Goal: Complete application form: Complete application form

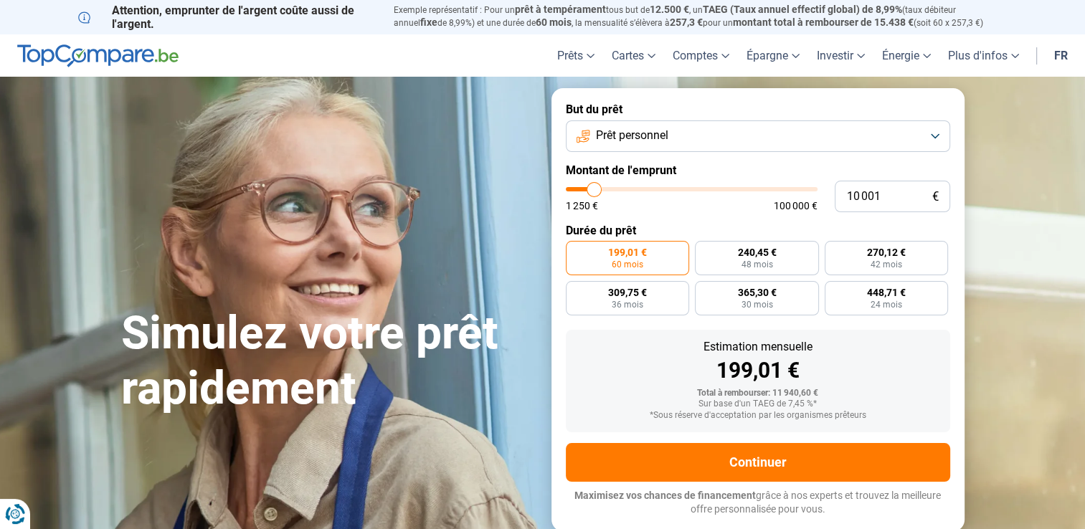
type input "14 500"
type input "14500"
type input "16 000"
type input "16000"
type input "17 000"
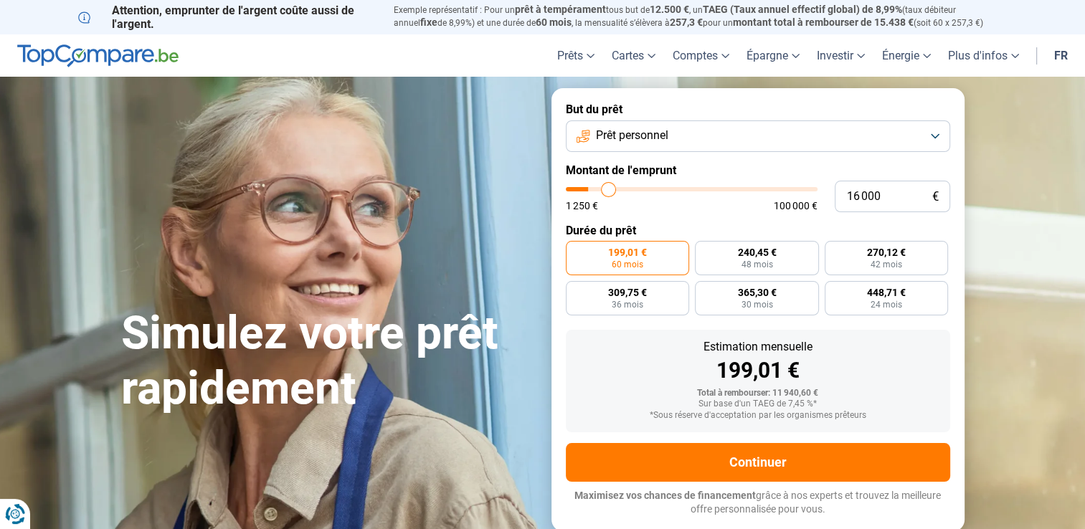
type input "17000"
type input "18 000"
type input "18000"
type input "18 250"
type input "18250"
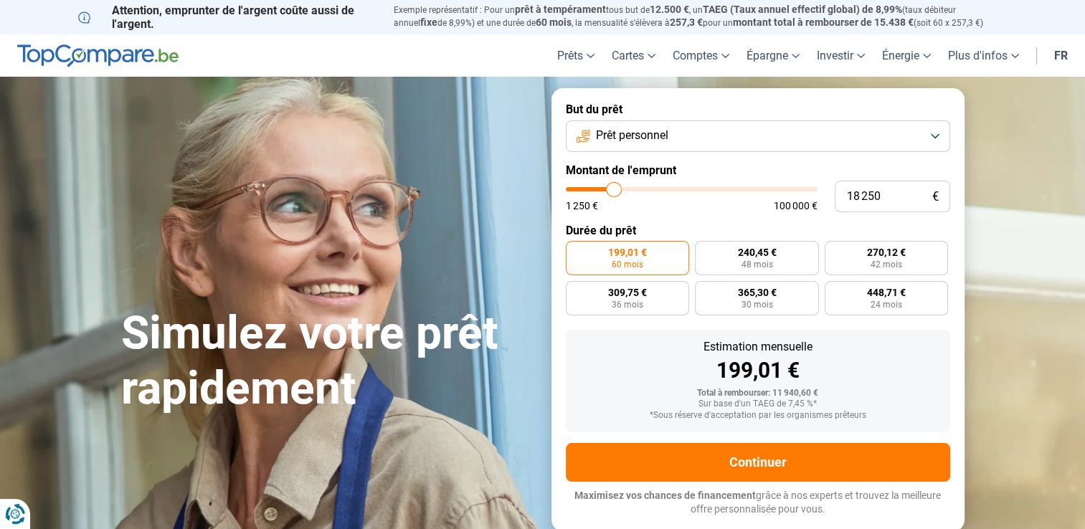
type input "18 750"
type input "18750"
type input "19 250"
type input "19250"
type input "20 000"
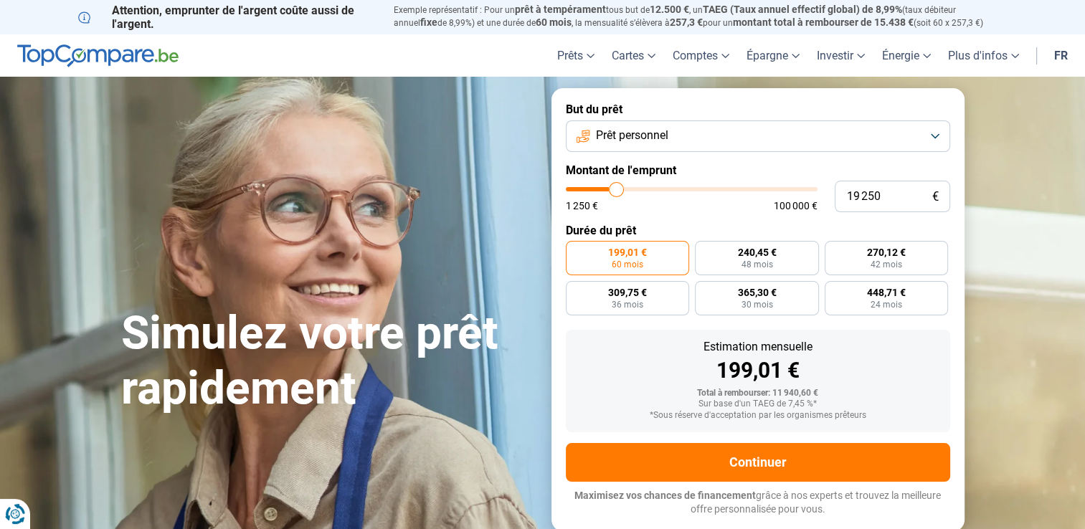
type input "20000"
type input "21 500"
type input "21500"
type input "22 500"
type input "22500"
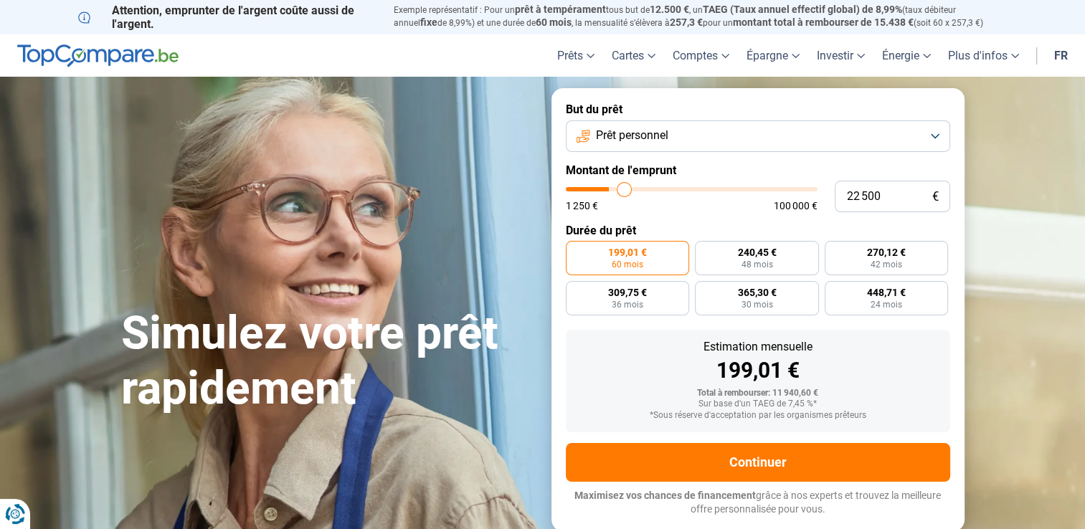
type input "23 500"
type input "23500"
type input "24 750"
type input "24750"
type input "25 250"
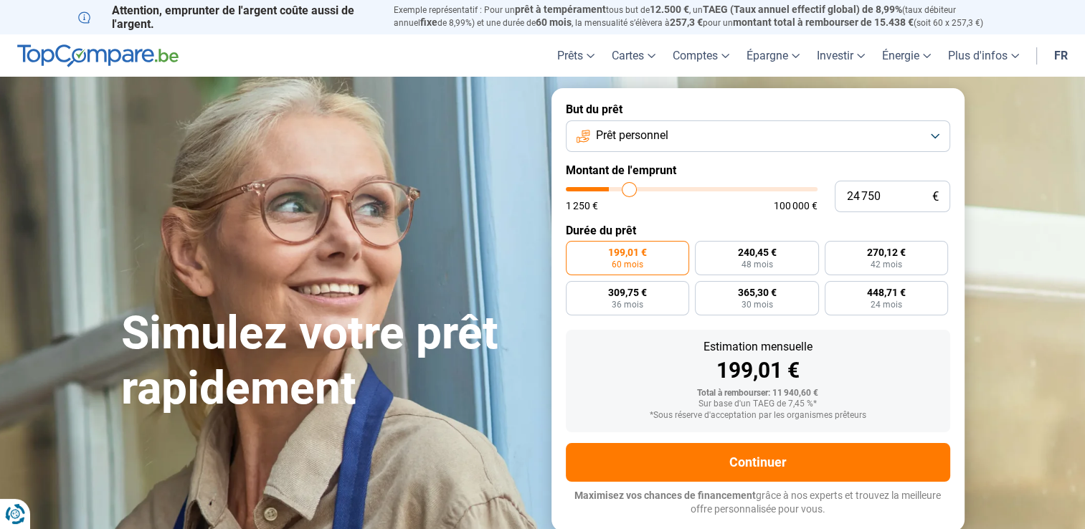
type input "25250"
type input "26 000"
type input "26000"
type input "26 750"
type input "26750"
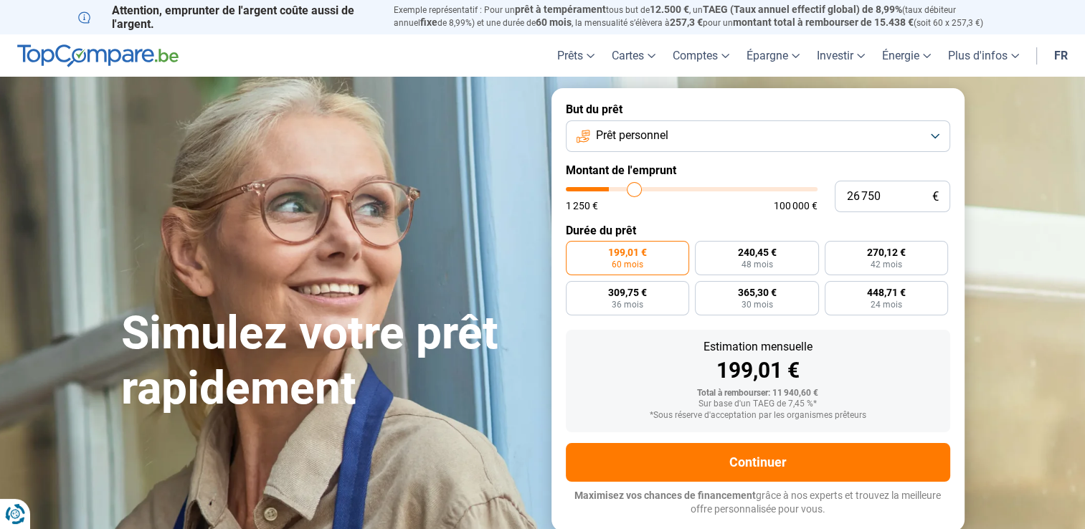
type input "28 000"
type input "28000"
type input "28 250"
type input "28250"
type input "28 750"
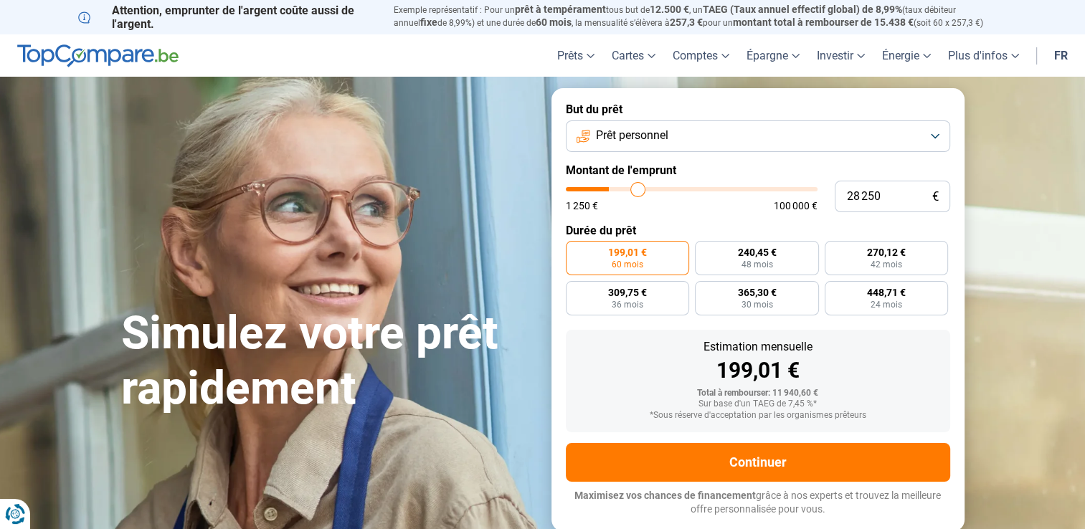
type input "28750"
type input "29 000"
type input "29000"
type input "29 250"
type input "29250"
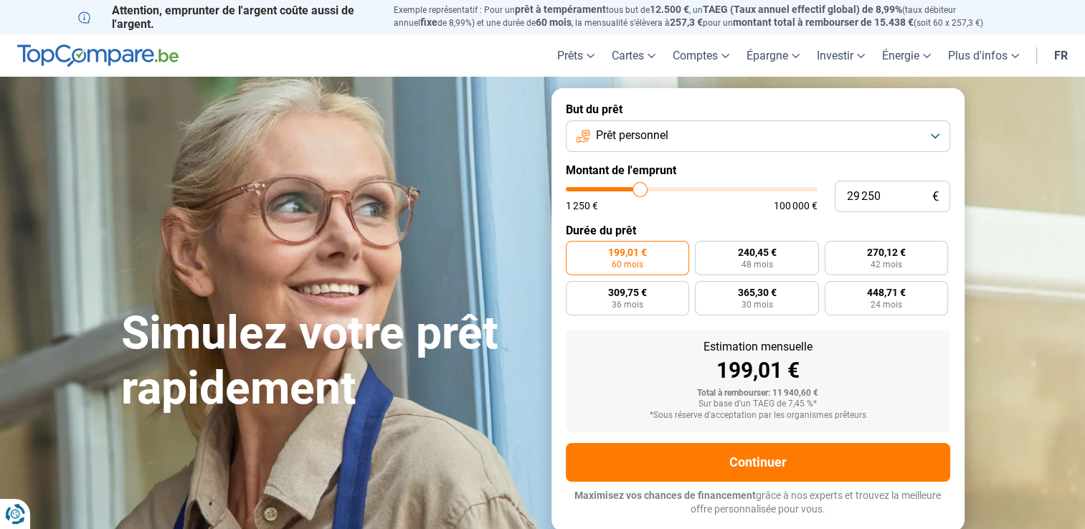
type input "29 750"
type input "29750"
type input "30 500"
type input "30500"
type input "30 750"
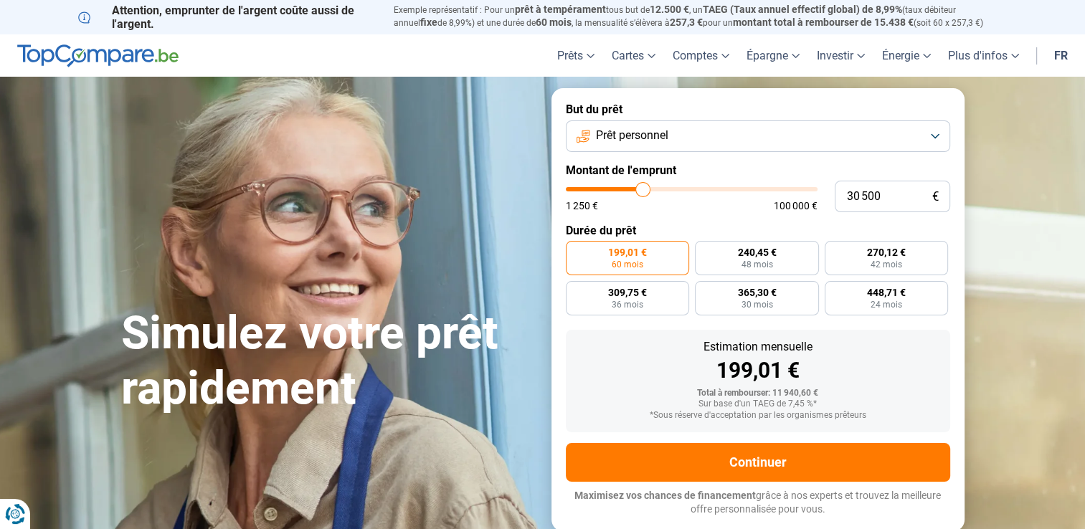
type input "30750"
type input "31 250"
type input "31250"
type input "31 500"
type input "31500"
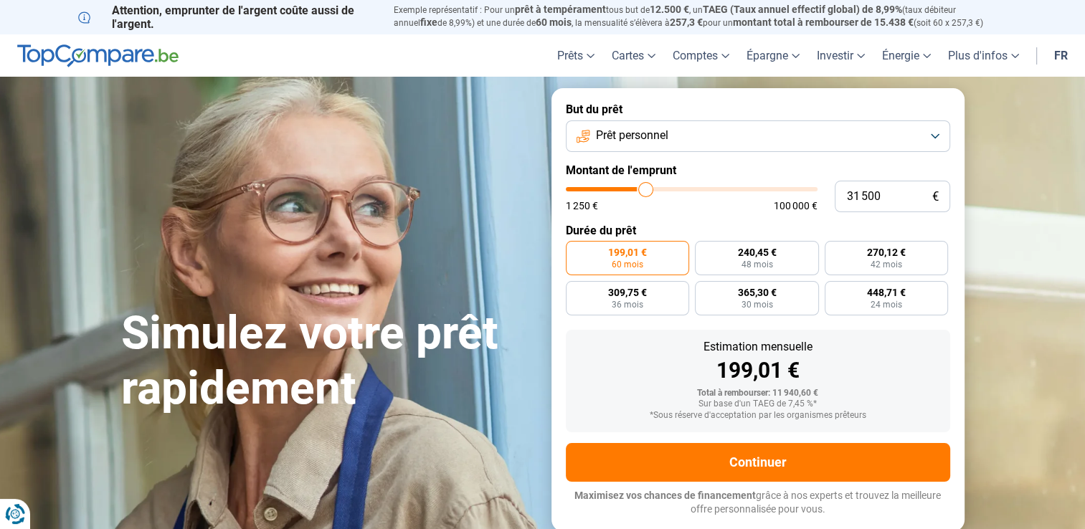
type input "31 750"
type input "31750"
type input "32 000"
type input "32000"
type input "32 250"
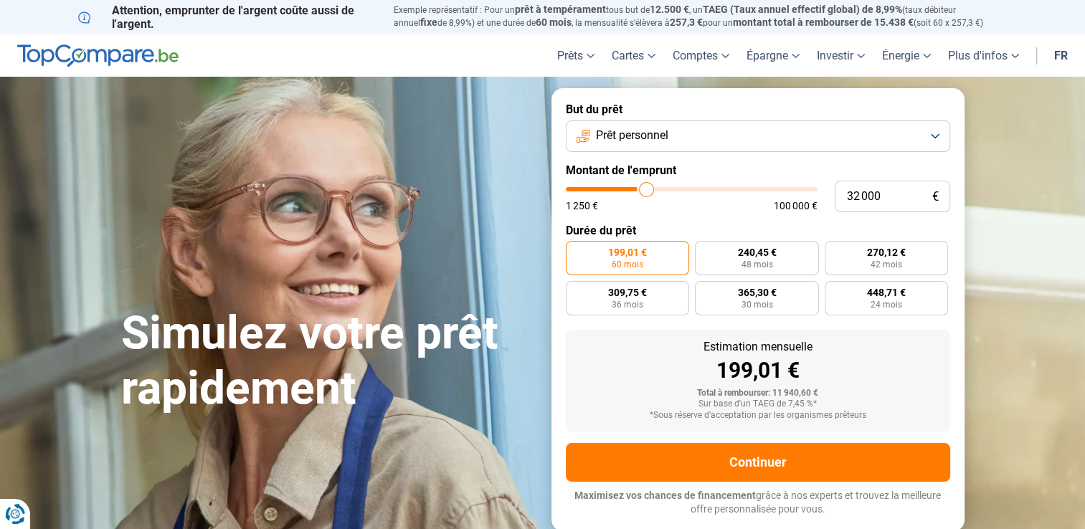
type input "32250"
type input "32 500"
type input "32500"
type input "33 000"
type input "33000"
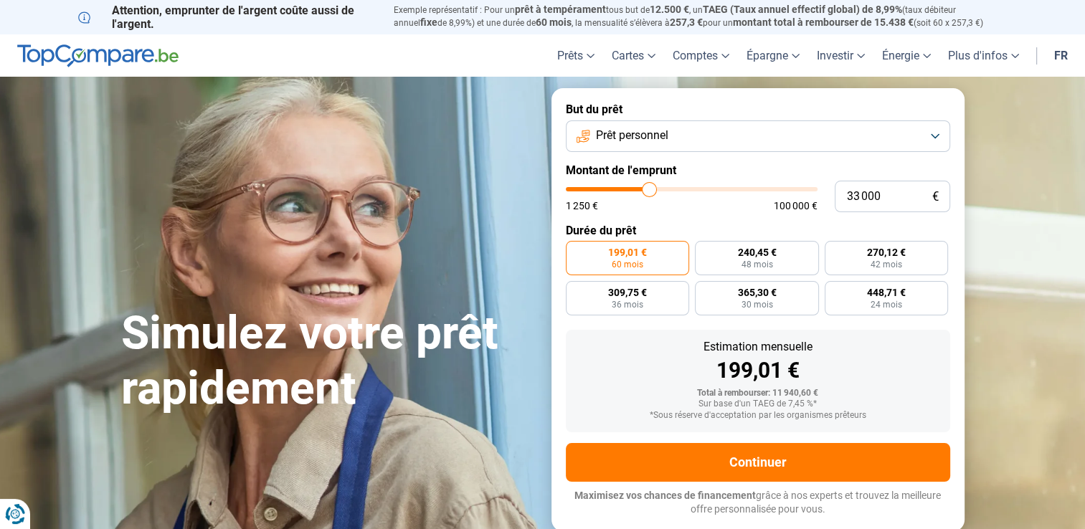
type input "33 250"
type input "33250"
type input "33 500"
type input "33500"
type input "33 750"
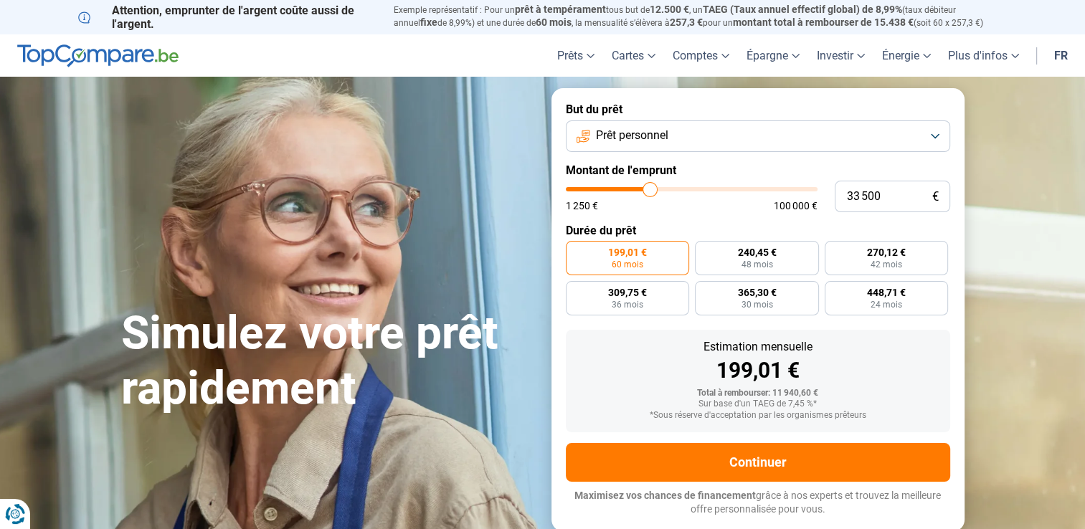
type input "33750"
type input "34 000"
type input "34000"
type input "34 250"
type input "34250"
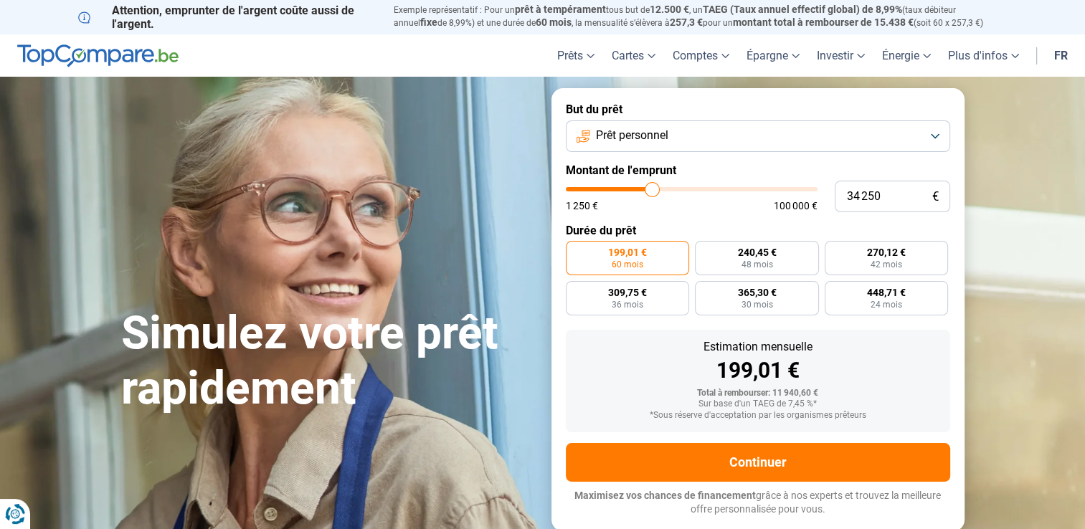
type input "34 750"
type input "34750"
type input "35 250"
type input "35250"
type input "35 750"
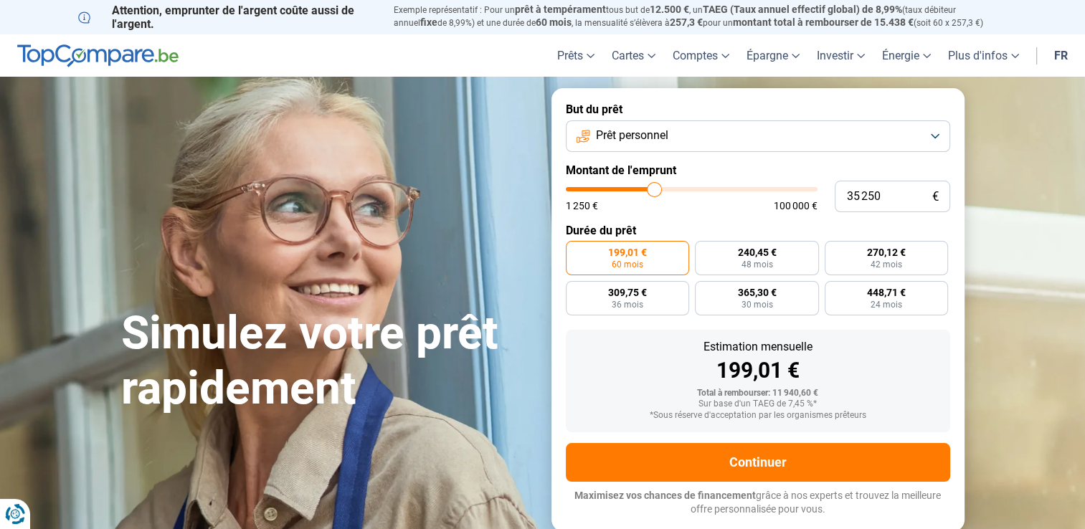
type input "35750"
type input "36 000"
type input "36000"
type input "36 250"
type input "36250"
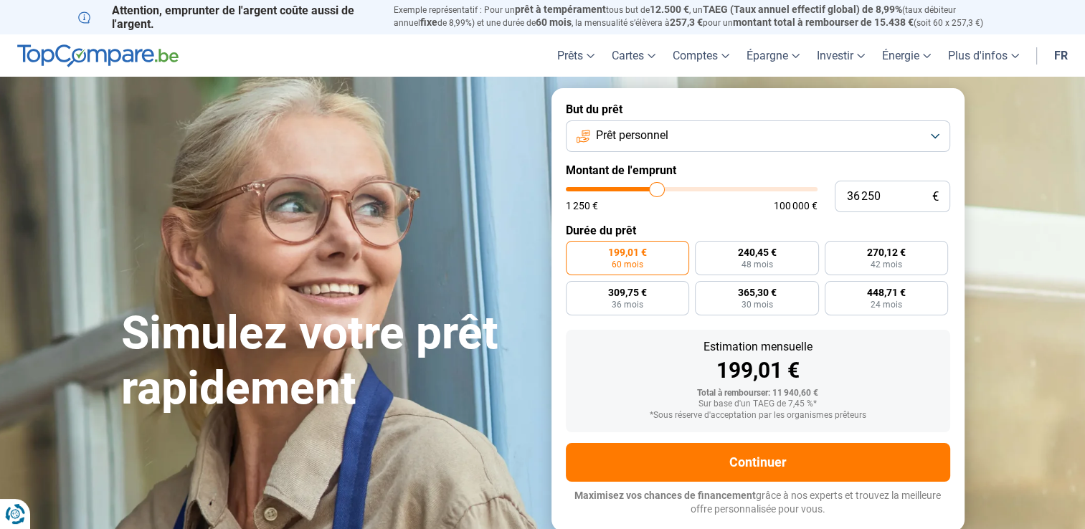
type input "36 500"
type input "36500"
type input "36 750"
type input "36750"
type input "37 000"
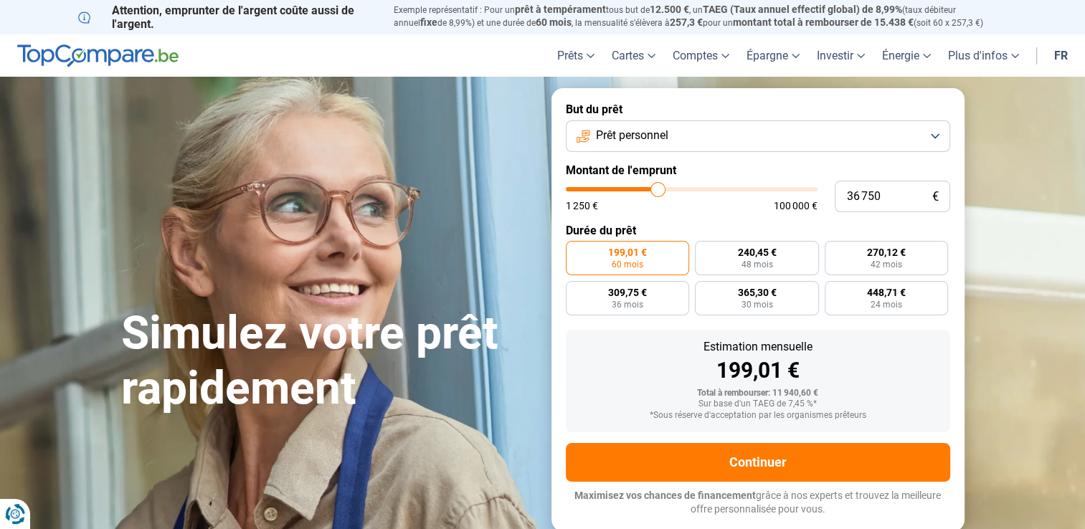
type input "37000"
type input "37 250"
type input "37250"
type input "37 500"
type input "37500"
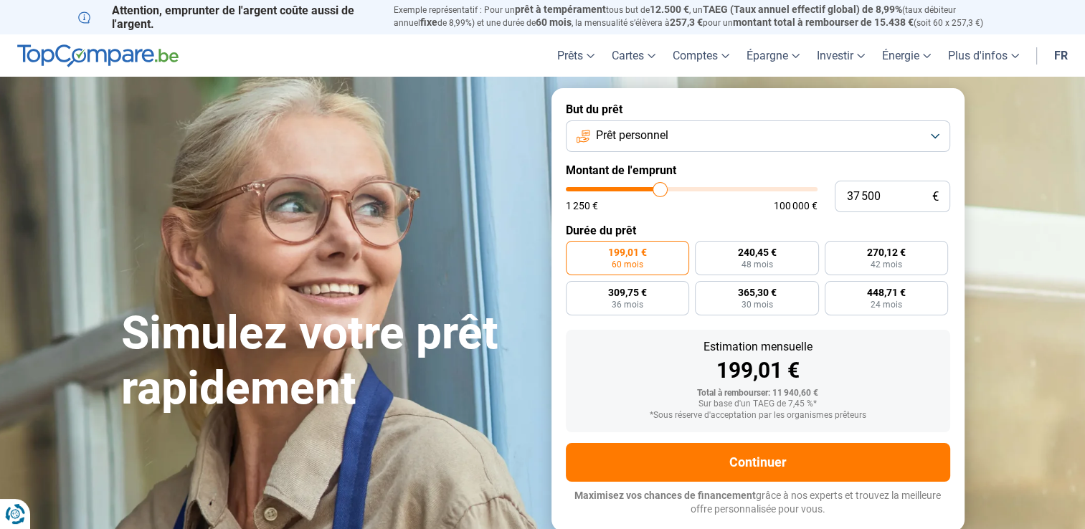
type input "37 750"
type input "37750"
type input "37 250"
type input "37250"
type input "36 500"
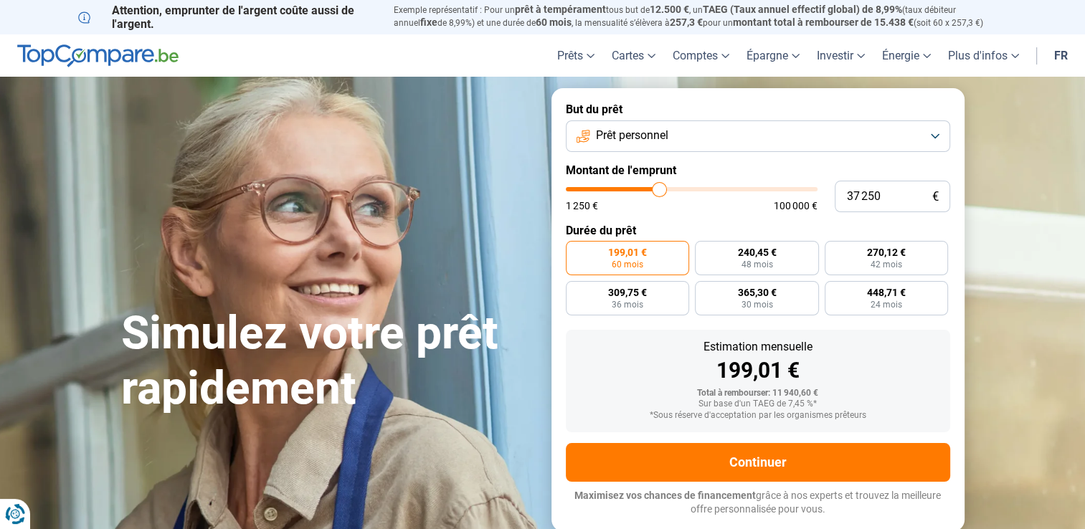
type input "36500"
type input "36 250"
type input "36250"
type input "36 000"
type input "36000"
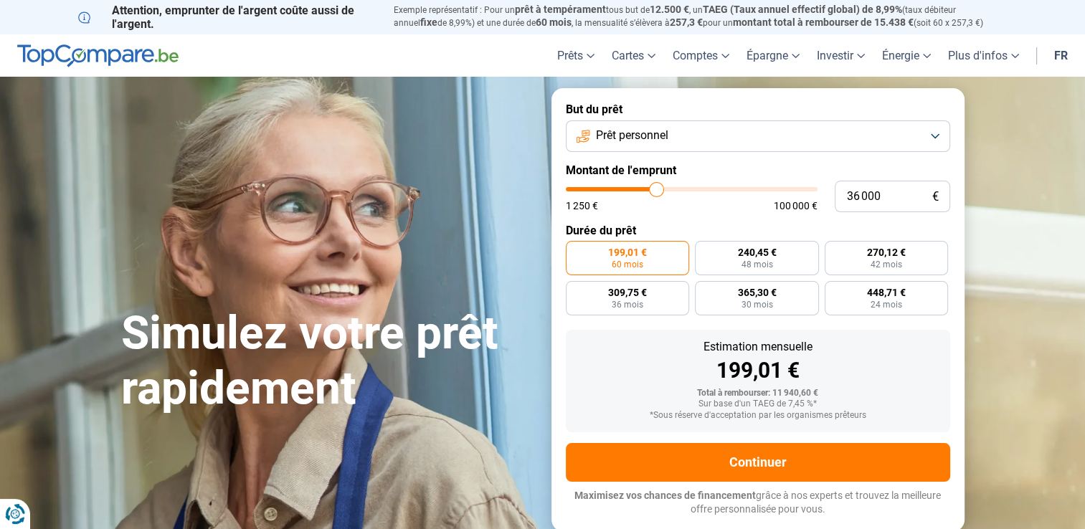
type input "35 250"
type input "35250"
type input "35 000"
type input "35000"
type input "34 750"
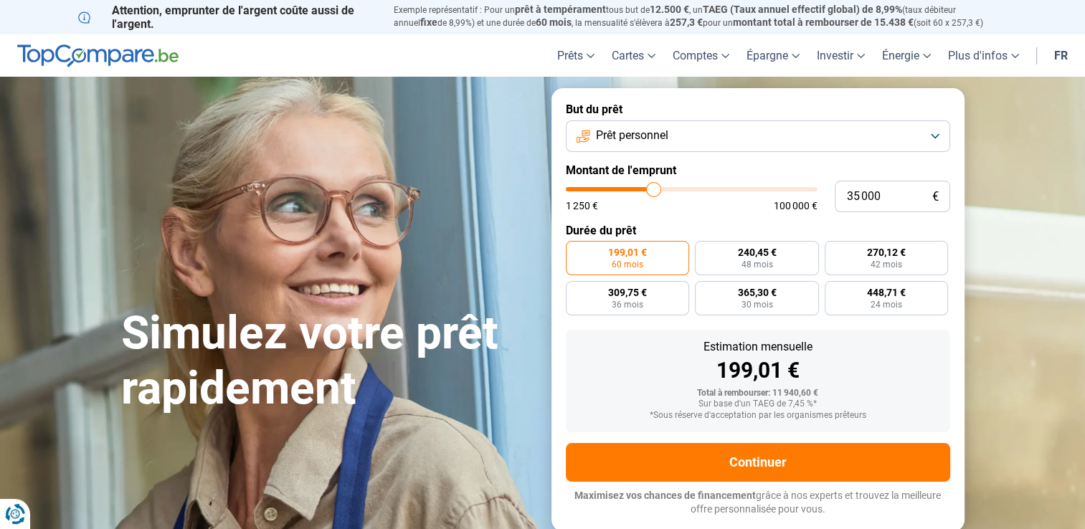
type input "34750"
type input "34 500"
type input "34500"
type input "34 250"
type input "34250"
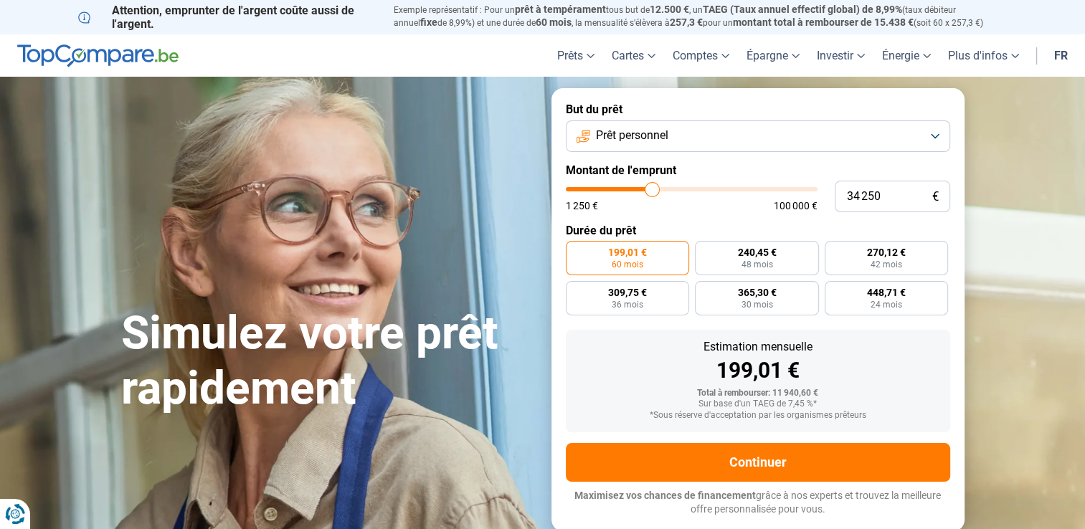
type input "33 750"
type input "33750"
type input "33 500"
type input "33500"
type input "33 250"
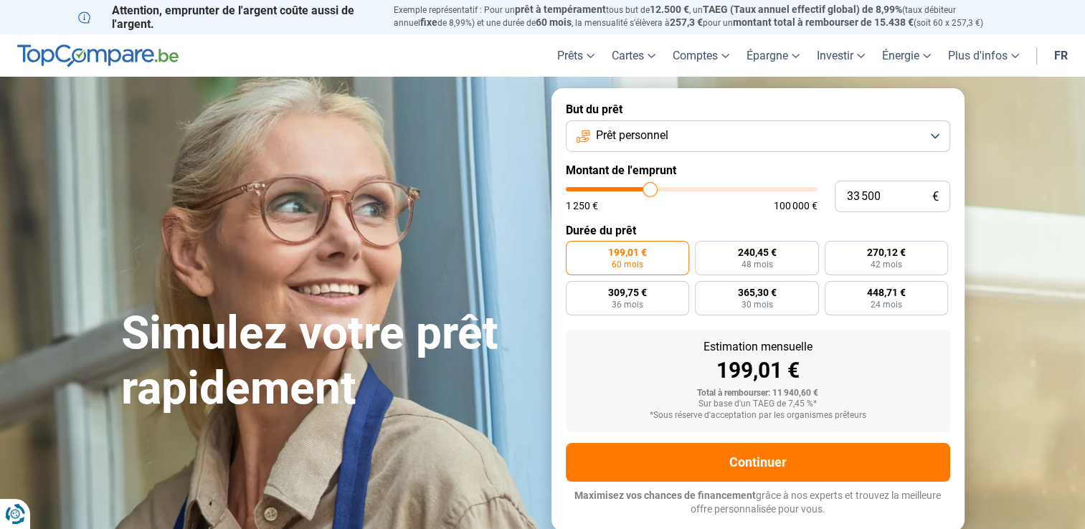
type input "33250"
type input "32 250"
type input "32250"
type input "31 750"
type input "31750"
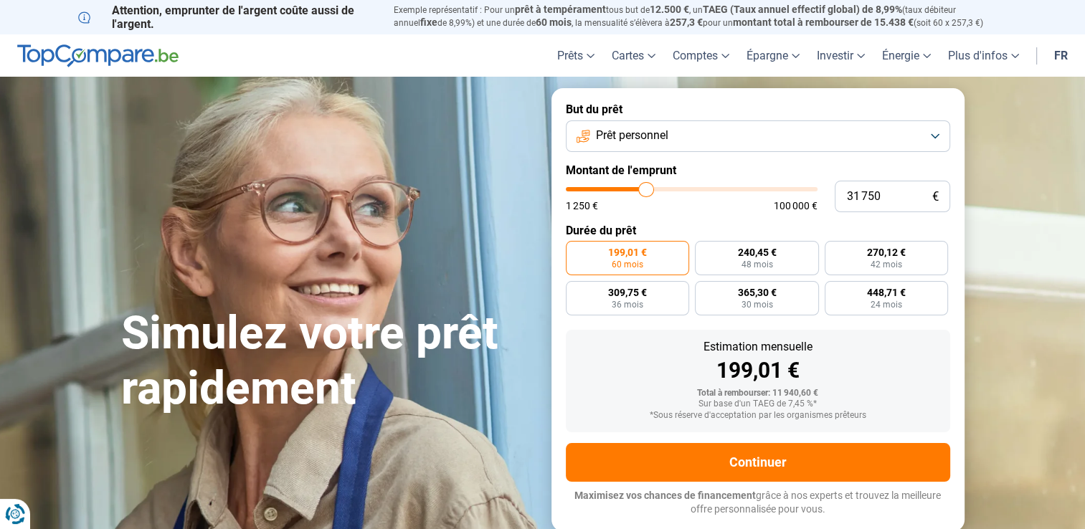
type input "30 750"
type input "30750"
type input "29 750"
type input "29750"
type input "29 500"
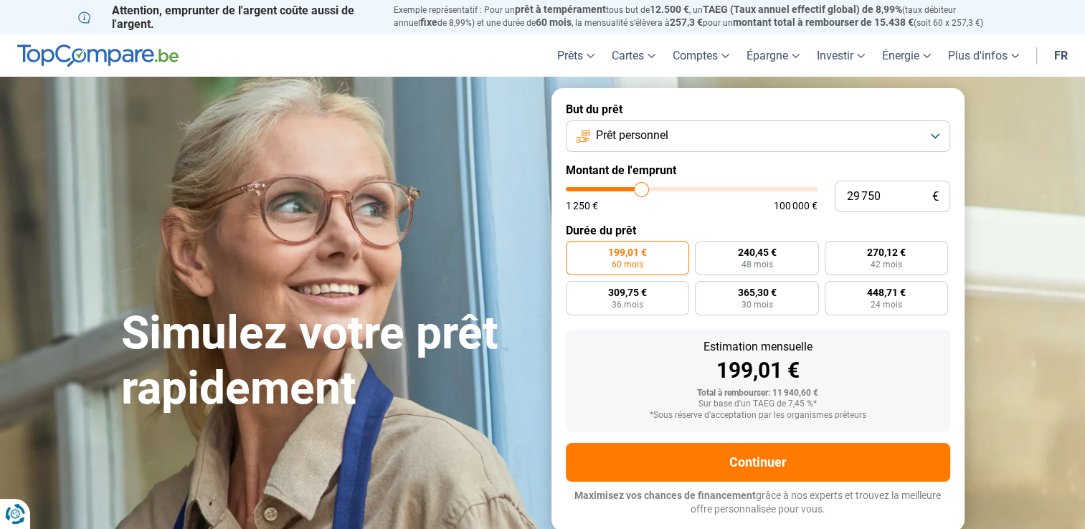
type input "29500"
type input "29 000"
type input "29000"
type input "28 750"
type input "28750"
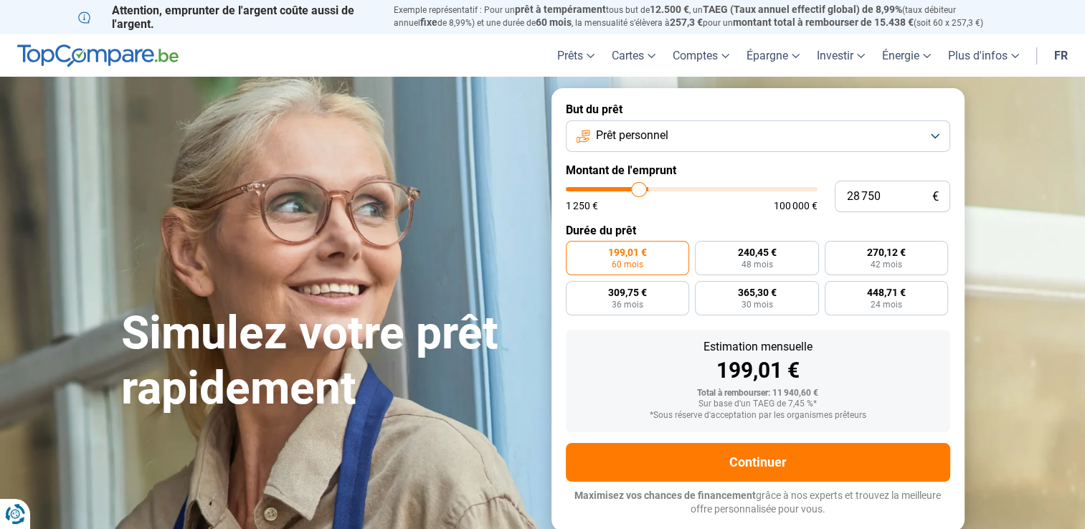
type input "28 500"
type input "28500"
type input "28 000"
type input "28000"
type input "27 500"
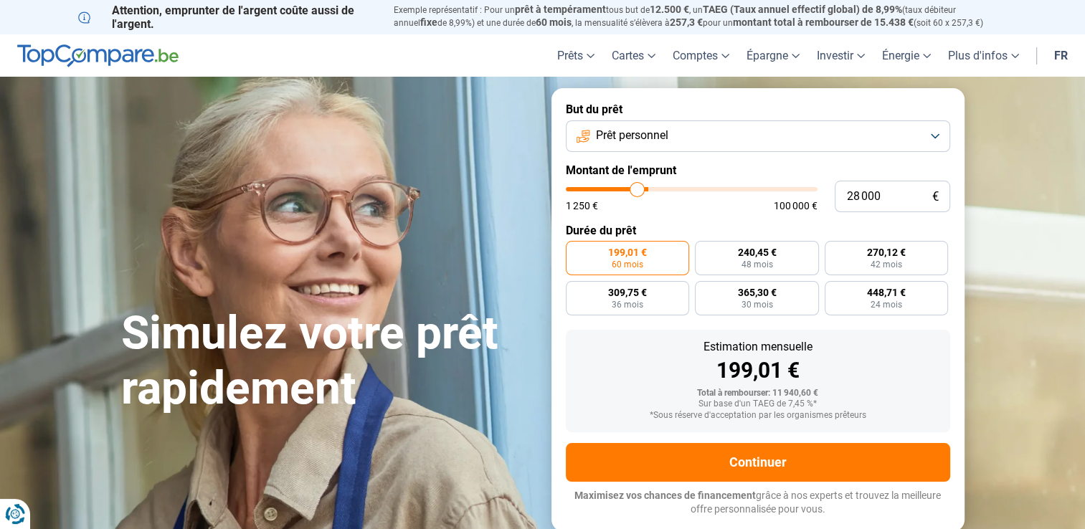
type input "27500"
type input "27 250"
type input "27250"
type input "27 000"
type input "27000"
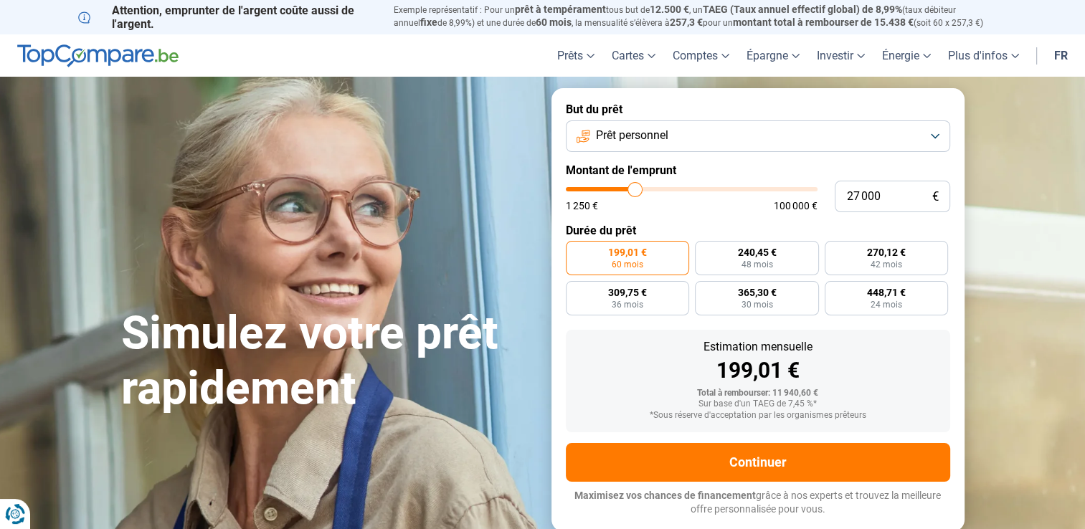
type input "26 750"
type input "26750"
type input "26 500"
type input "26500"
type input "26 000"
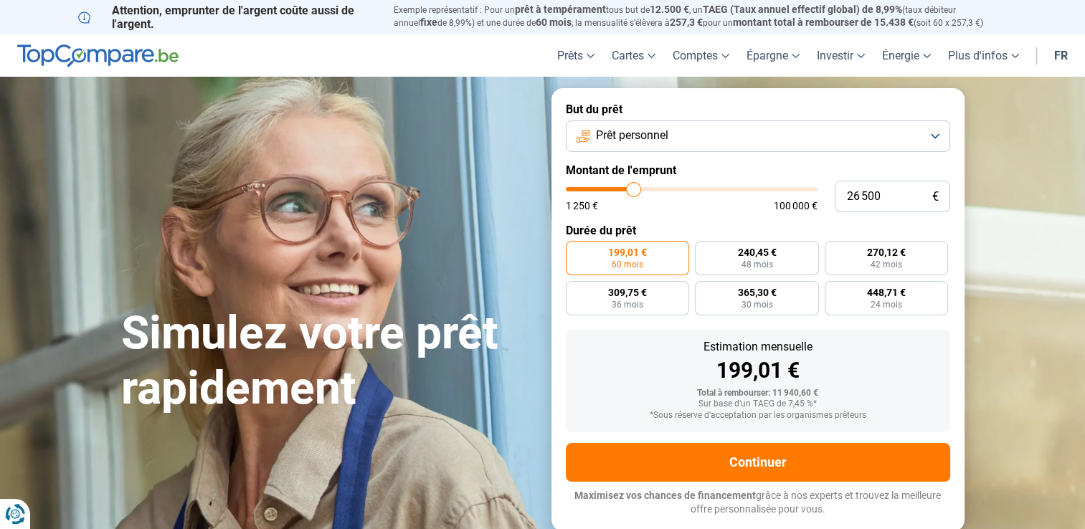
type input "26000"
type input "25 750"
type input "25750"
type input "25 500"
type input "25500"
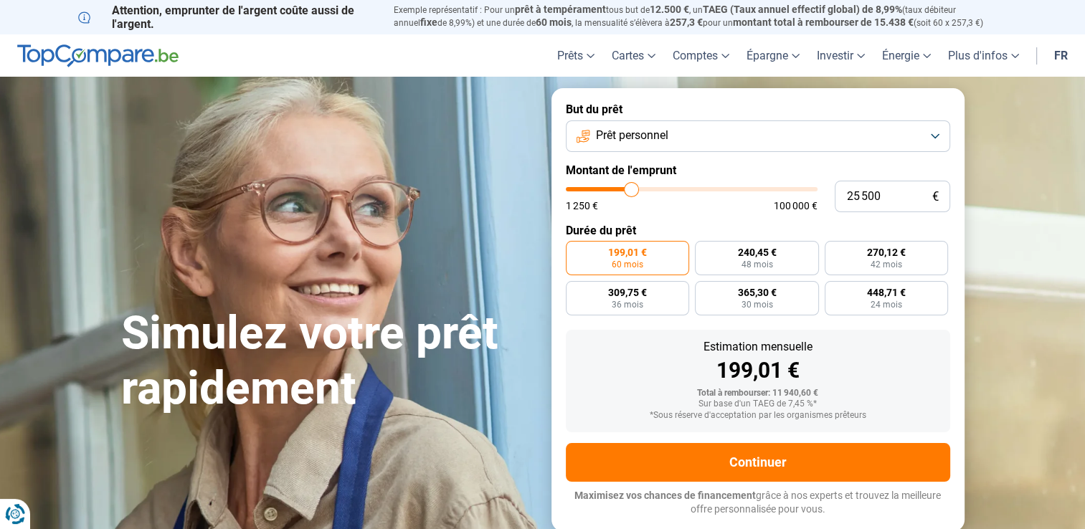
type input "25 250"
type input "25250"
type input "25 000"
type input "25000"
type input "24 750"
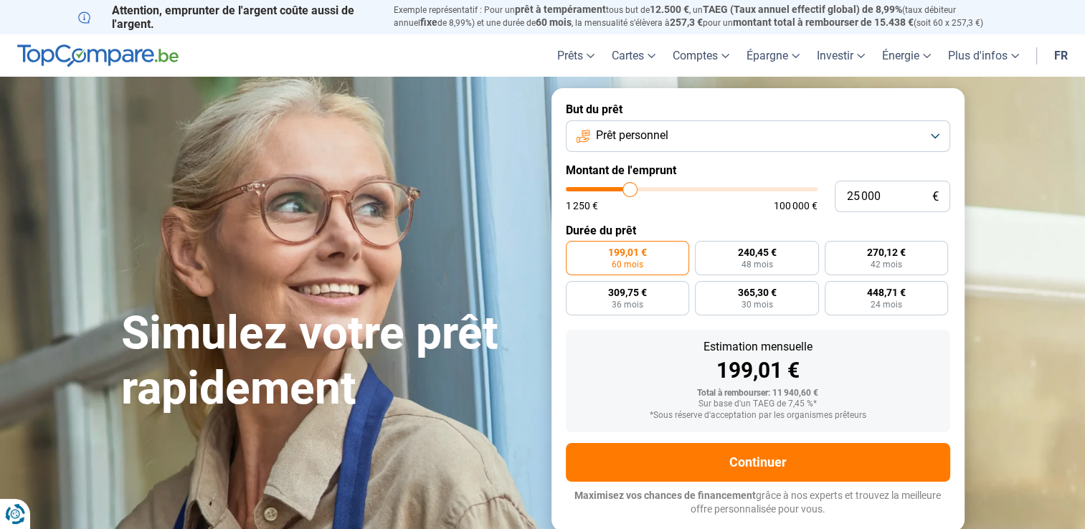
type input "24750"
type input "24 250"
type input "24250"
type input "24 000"
type input "24000"
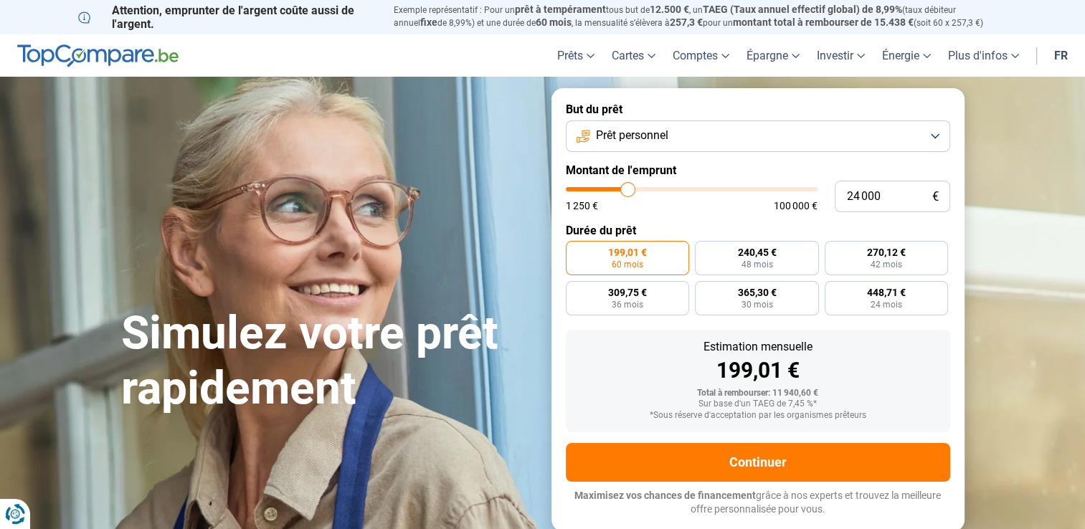
type input "23 750"
type input "23750"
type input "23 250"
type input "23250"
type input "22 750"
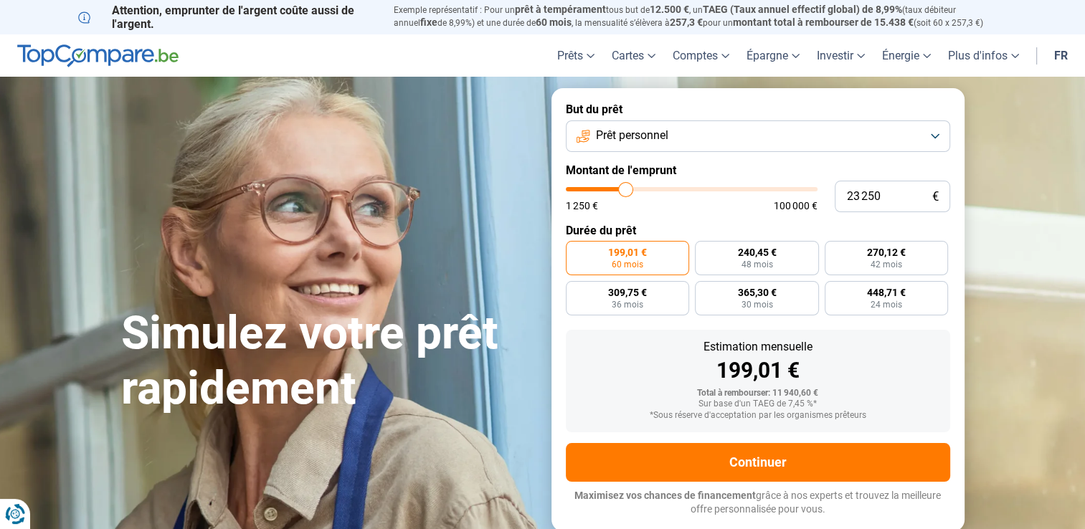
type input "22750"
type input "22 500"
type input "22500"
type input "22 250"
type input "22250"
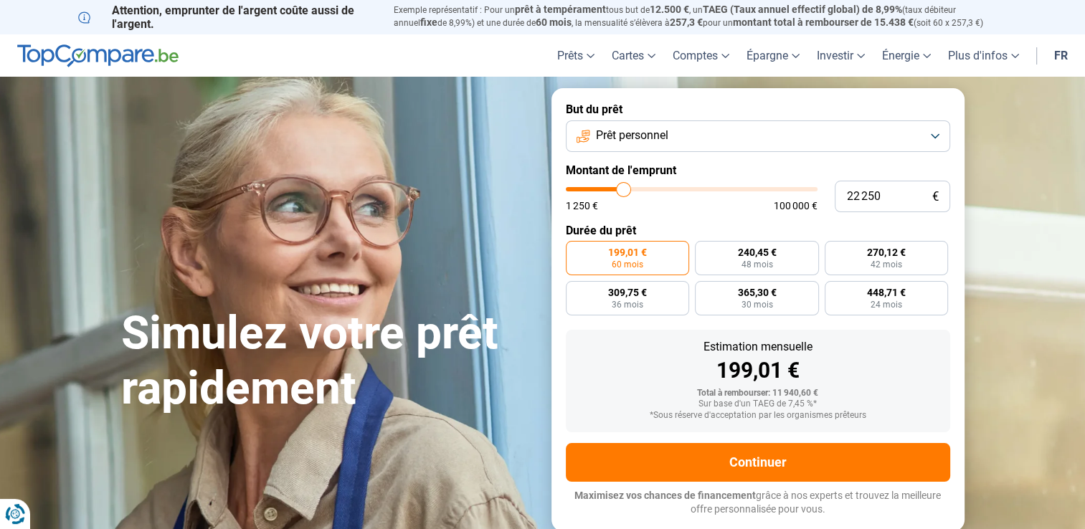
type input "22 000"
type input "22000"
type input "21 500"
type input "21500"
type input "21 250"
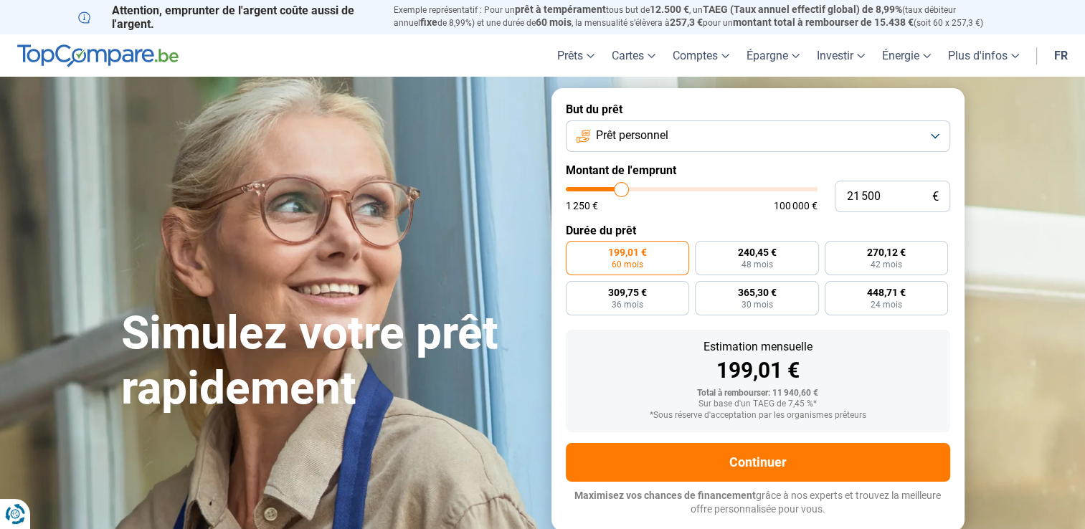
type input "21250"
type input "21 000"
type input "21000"
type input "20 750"
type input "20750"
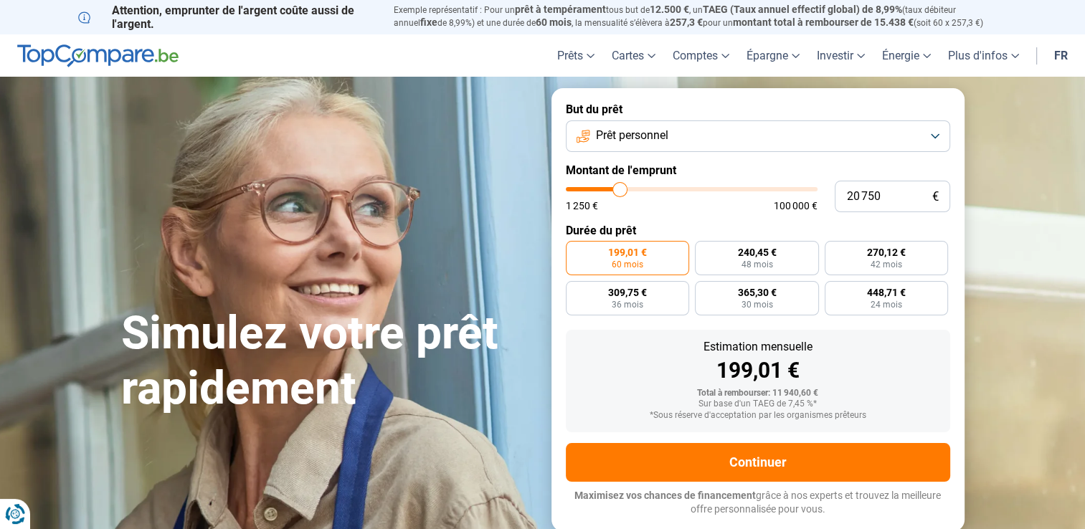
type input "20 500"
drag, startPoint x: 598, startPoint y: 191, endPoint x: 619, endPoint y: 206, distance: 26.3
type input "20500"
click at [619, 191] on input "range" at bounding box center [692, 189] width 252 height 4
radio input "false"
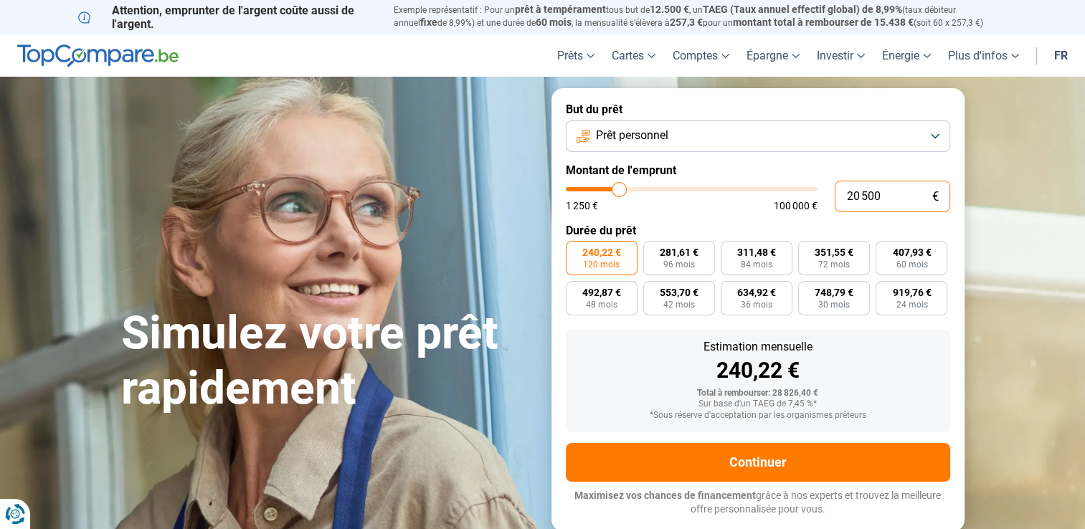
click at [866, 205] on input "20 500" at bounding box center [891, 197] width 115 height 32
type input "2"
type input "1250"
type input "20"
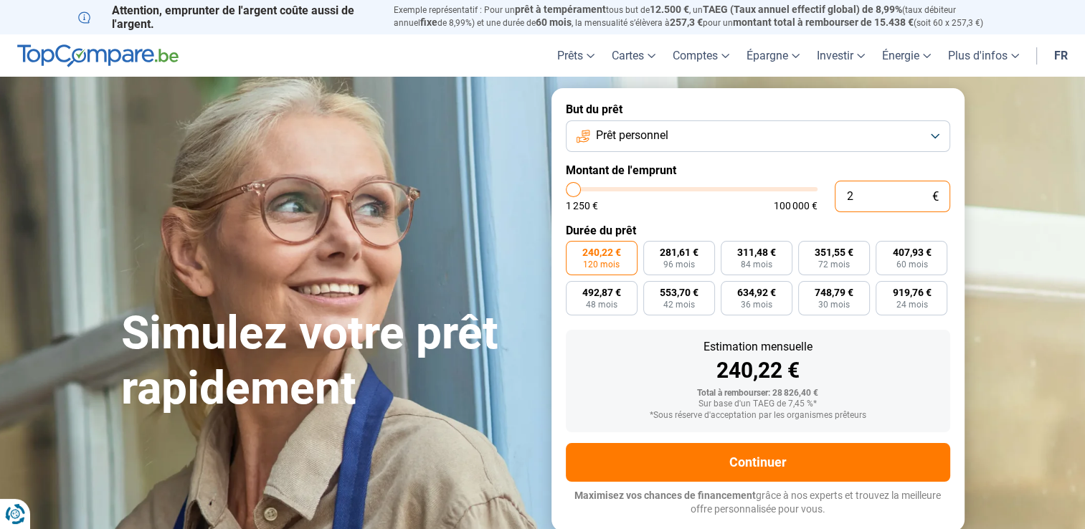
type input "1250"
type input "200"
type input "1250"
type input "2 000"
type input "2000"
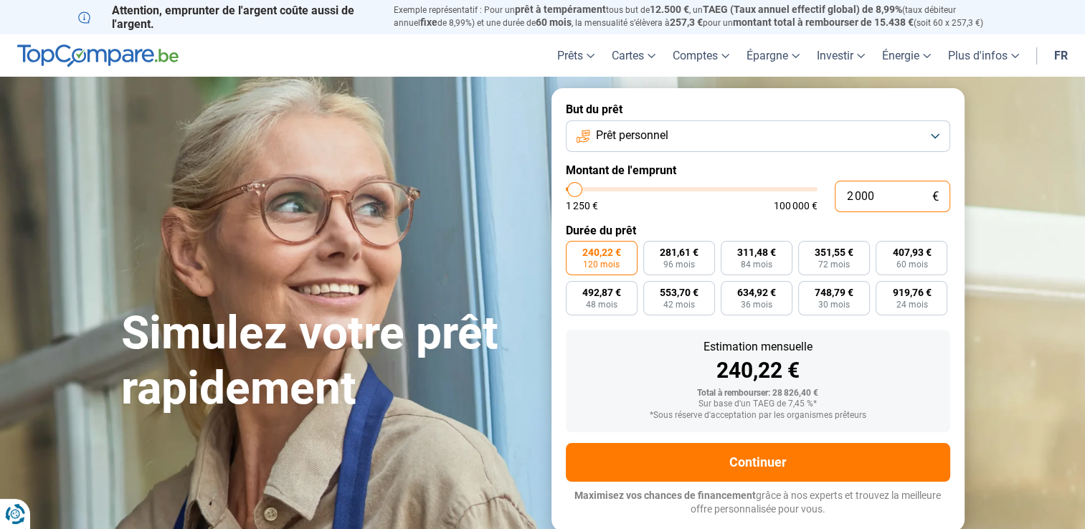
type input "20 000"
type input "20000"
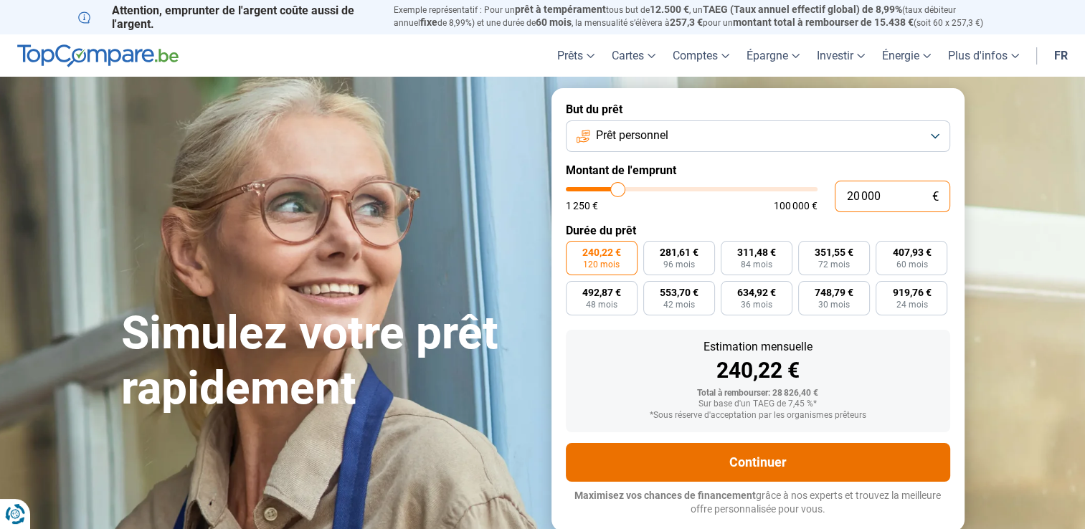
radio input "true"
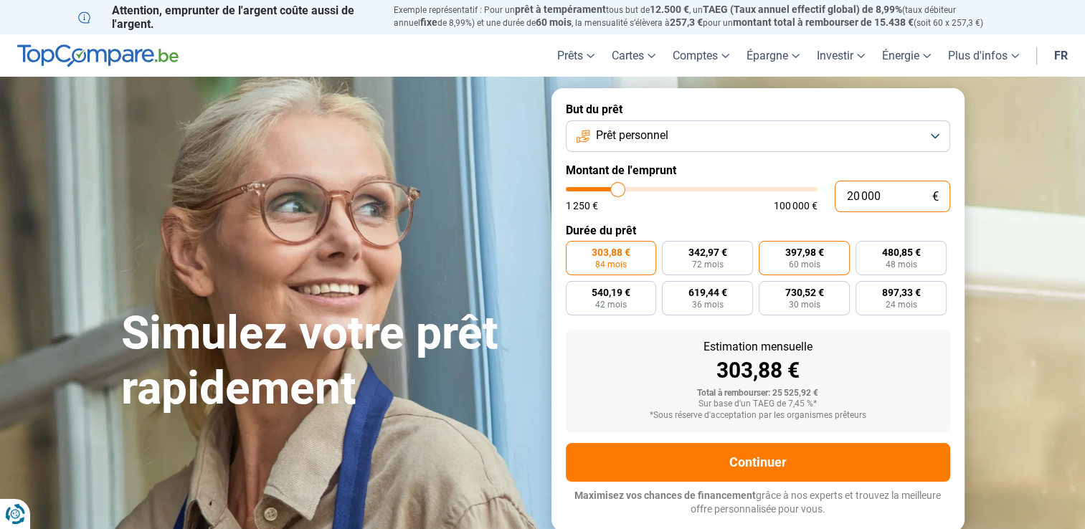
type input "20 000"
click at [799, 257] on span "397,98 €" at bounding box center [804, 252] width 39 height 10
click at [768, 250] on input "397,98 € 60 mois" at bounding box center [762, 245] width 9 height 9
radio input "true"
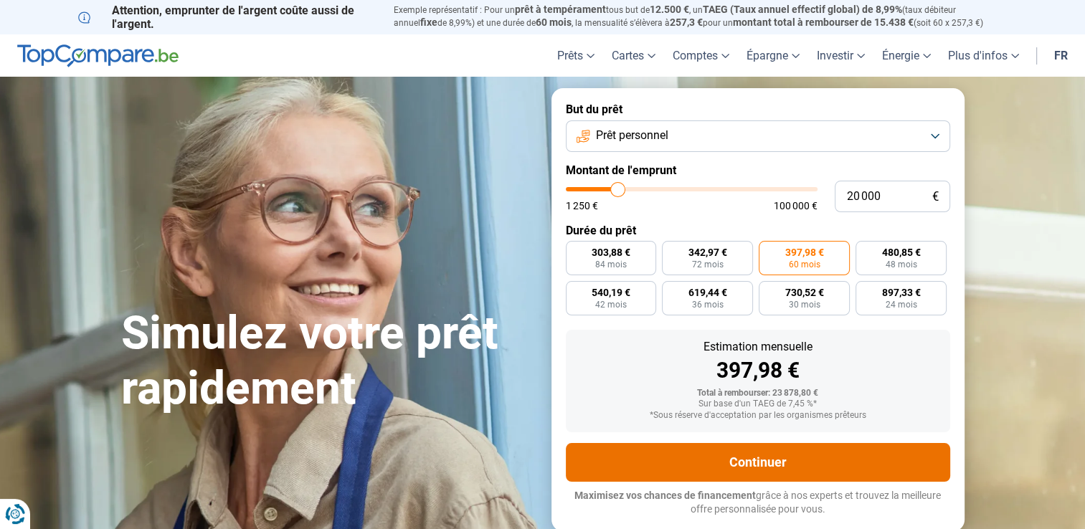
click at [768, 461] on button "Continuer" at bounding box center [758, 462] width 384 height 39
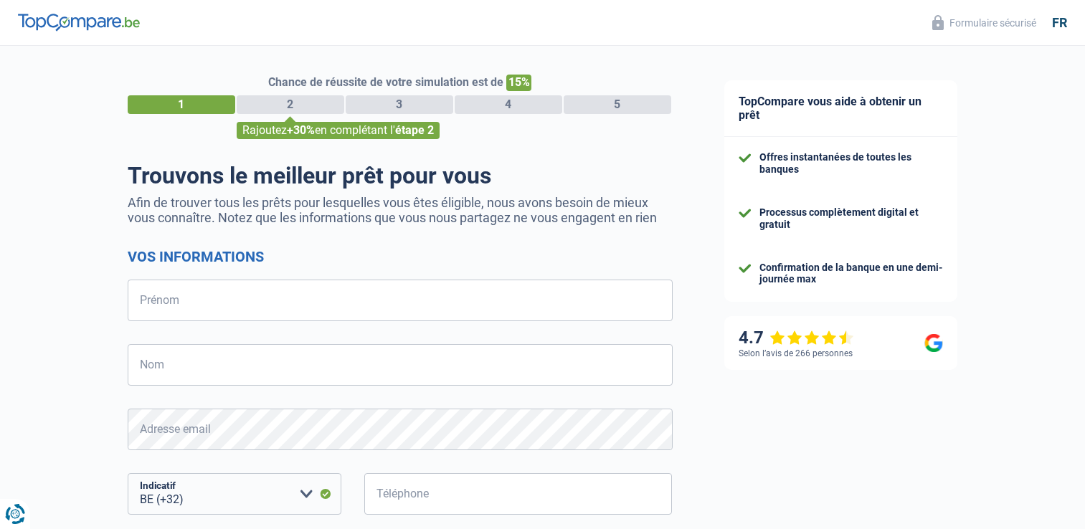
select select "32"
click at [186, 320] on input "Prénom" at bounding box center [400, 301] width 545 height 42
type input "[PERSON_NAME]"
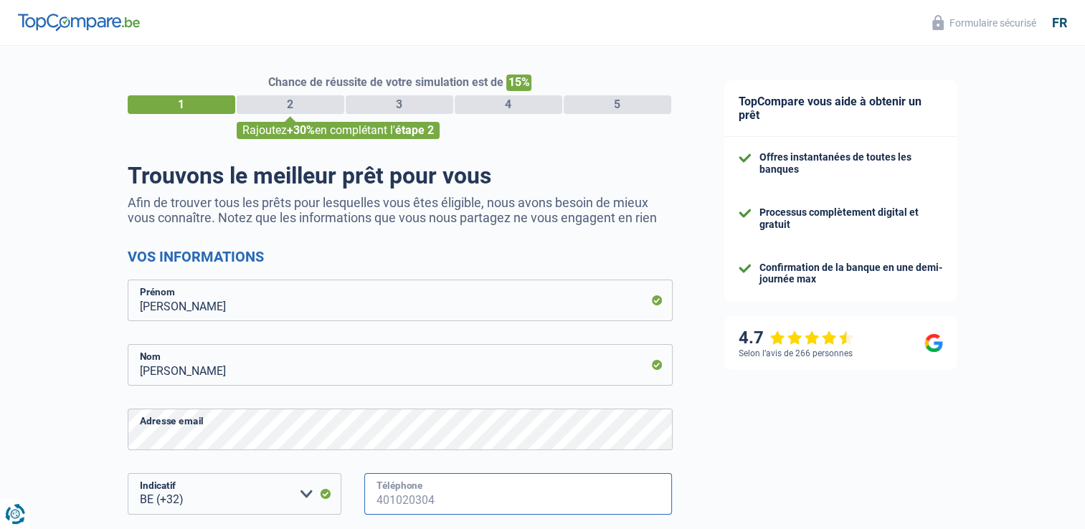
click at [411, 502] on input "Téléphone" at bounding box center [518, 494] width 308 height 42
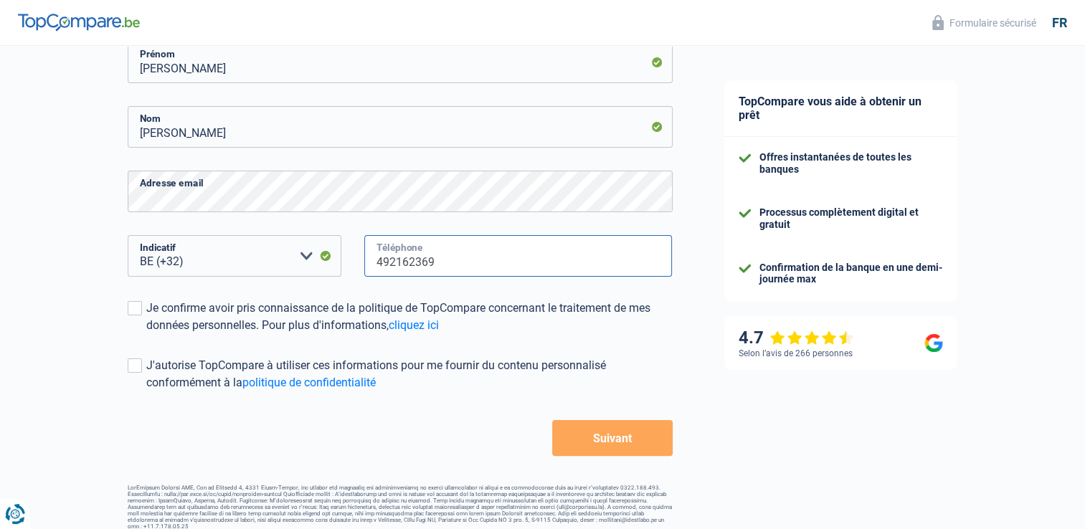
scroll to position [242, 0]
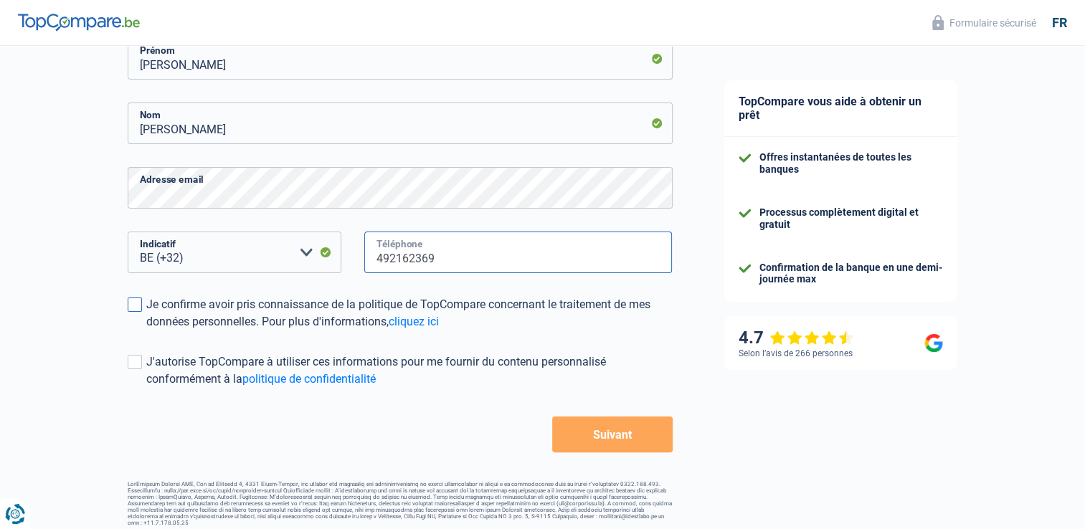
type input "492162369"
click at [134, 297] on span at bounding box center [135, 304] width 14 height 14
click at [146, 330] on input "Je confirme avoir pris connaissance de la politique de TopCompare concernant le…" at bounding box center [146, 330] width 0 height 0
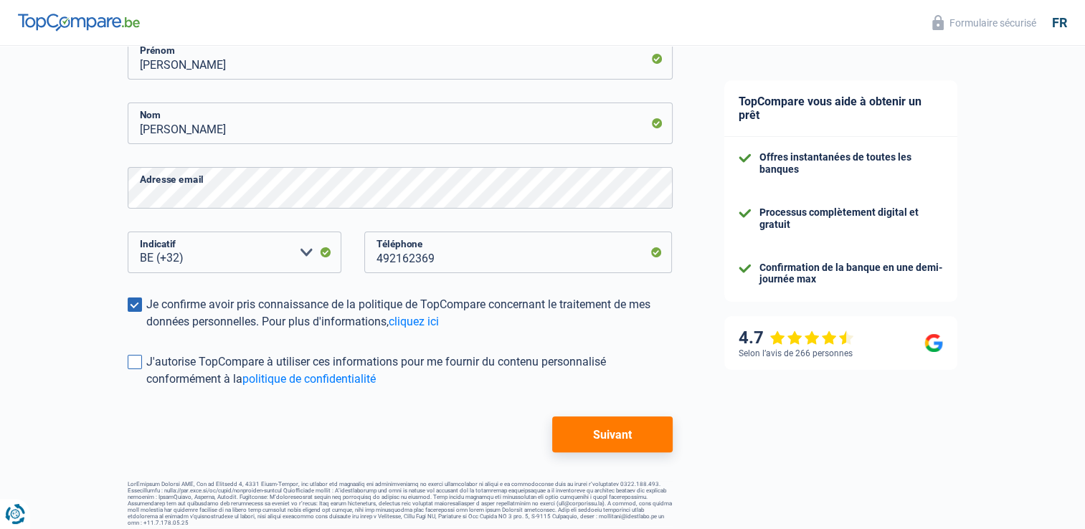
click at [132, 366] on span at bounding box center [135, 362] width 14 height 14
click at [146, 388] on input "J'autorise TopCompare à utiliser ces informations pour me fournir du contenu pe…" at bounding box center [146, 388] width 0 height 0
click at [601, 426] on button "Suivant" at bounding box center [612, 434] width 120 height 36
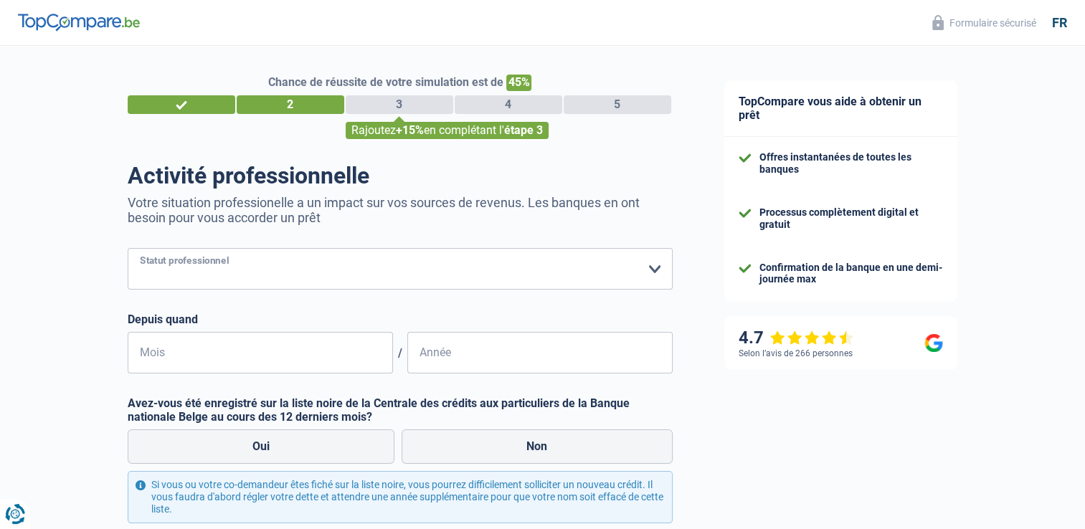
click at [245, 268] on select "Ouvrier Employé privé Employé public Invalide Indépendant Pensionné Chômeur Mut…" at bounding box center [400, 269] width 545 height 42
select select "worker"
click at [128, 249] on select "Ouvrier Employé privé Employé public Invalide Indépendant Pensionné Chômeur Mut…" at bounding box center [400, 269] width 545 height 42
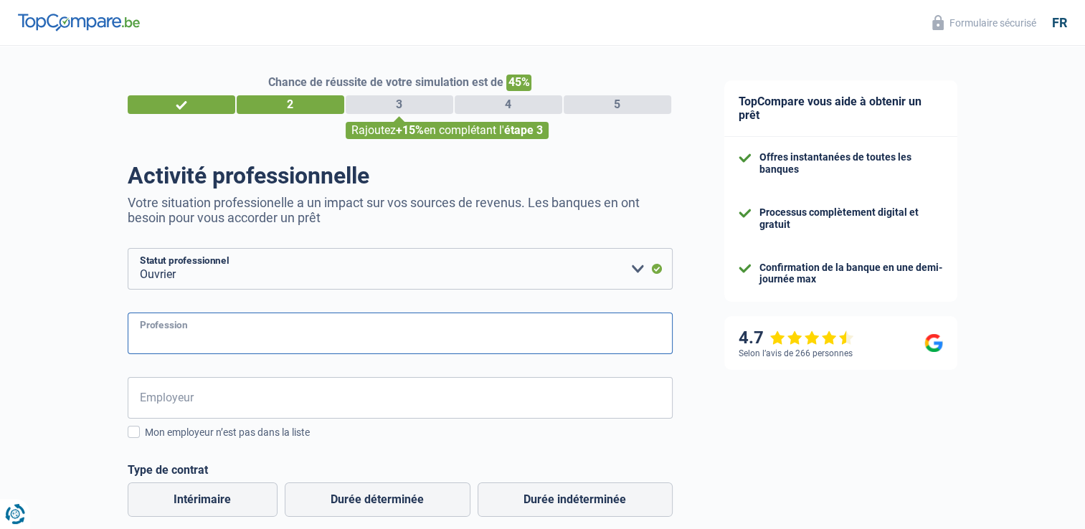
click at [204, 325] on input "Profession" at bounding box center [400, 334] width 545 height 42
type input "Production"
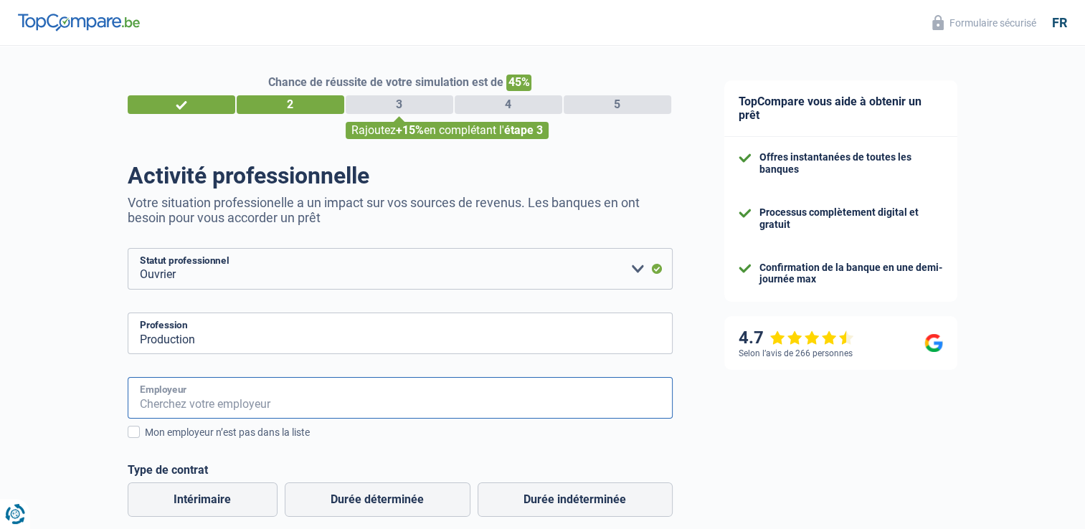
click at [195, 398] on input "Employeur" at bounding box center [400, 398] width 545 height 42
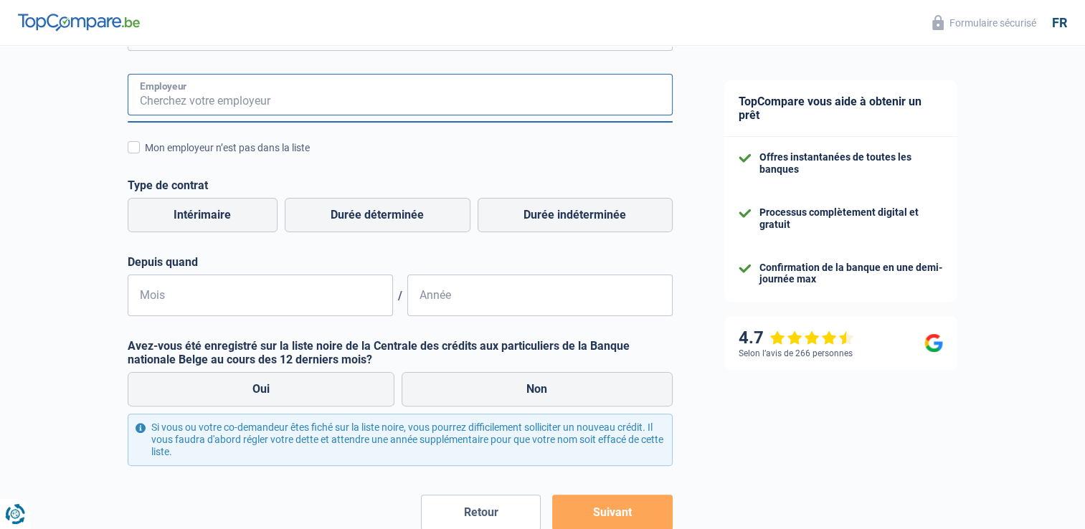
scroll to position [307, 0]
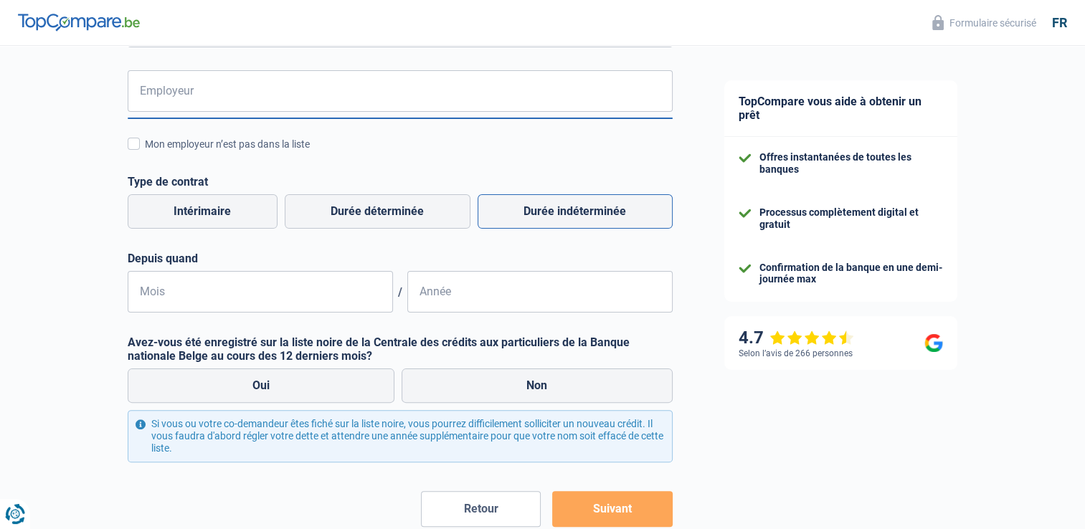
click at [572, 214] on label "Durée indéterminée" at bounding box center [574, 211] width 195 height 34
click at [572, 214] on input "Durée indéterminée" at bounding box center [574, 211] width 195 height 34
radio input "true"
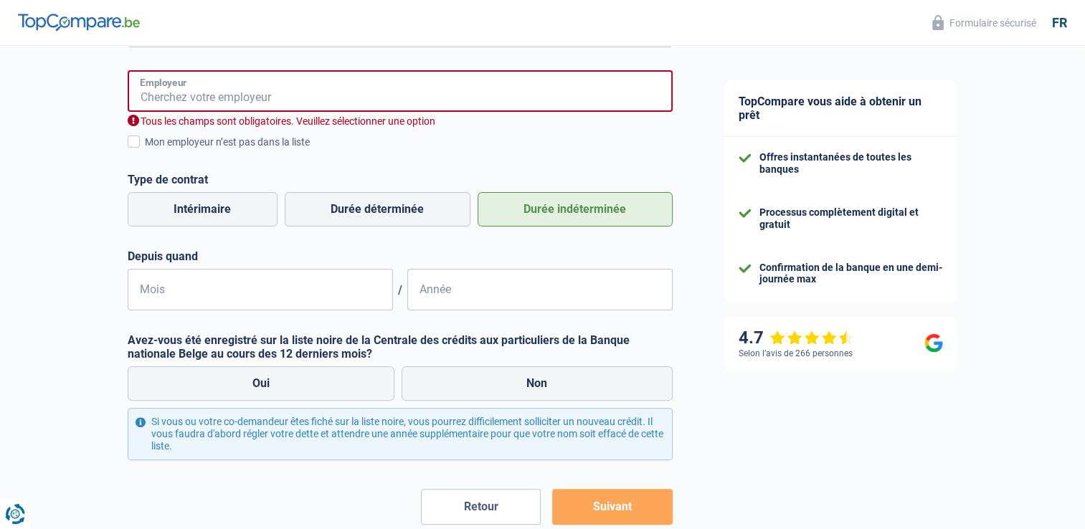
click at [229, 100] on input "Employeur" at bounding box center [400, 91] width 545 height 42
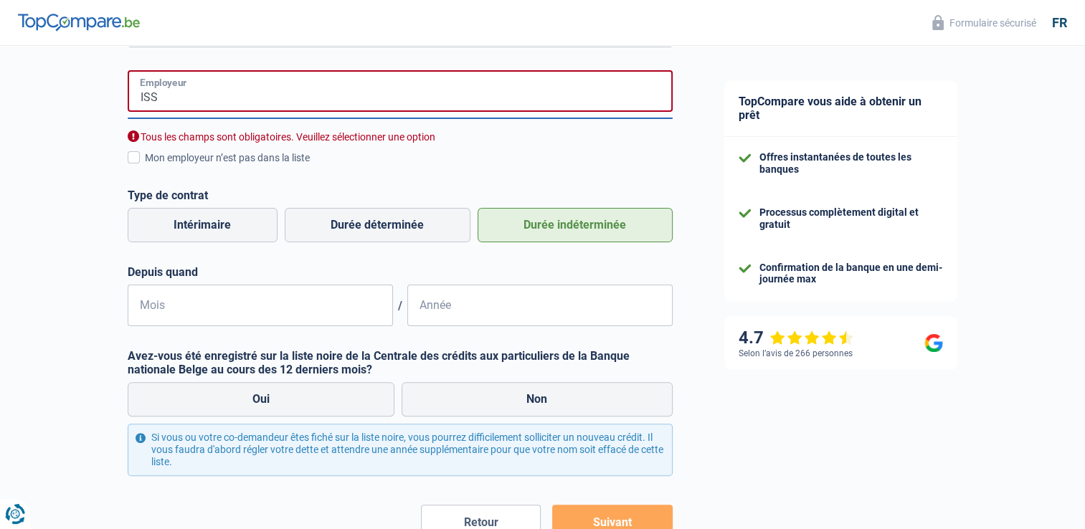
type input "ISS"
click at [243, 308] on input "Mois" at bounding box center [260, 306] width 265 height 42
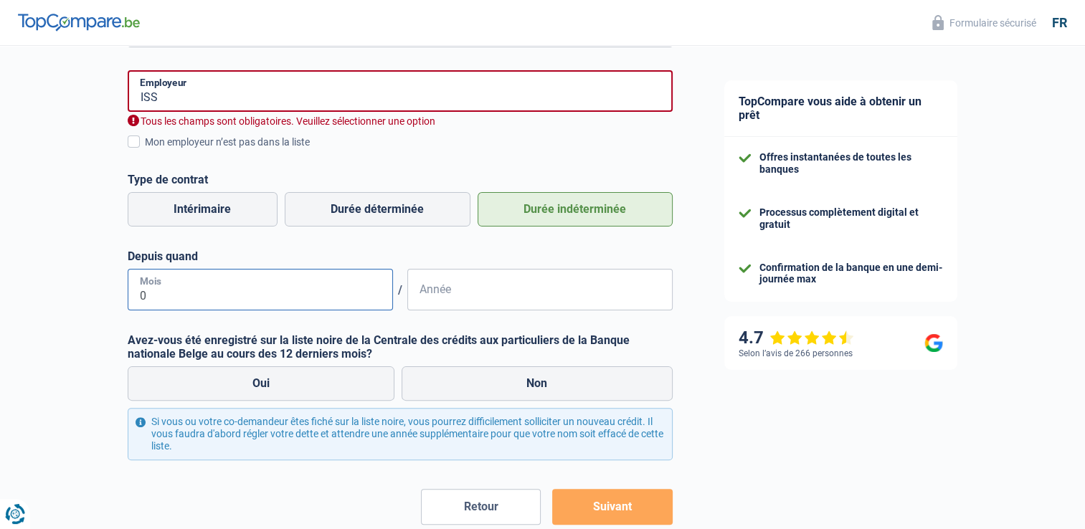
type input "05"
type input "2025"
click at [192, 303] on input "05" at bounding box center [260, 290] width 265 height 42
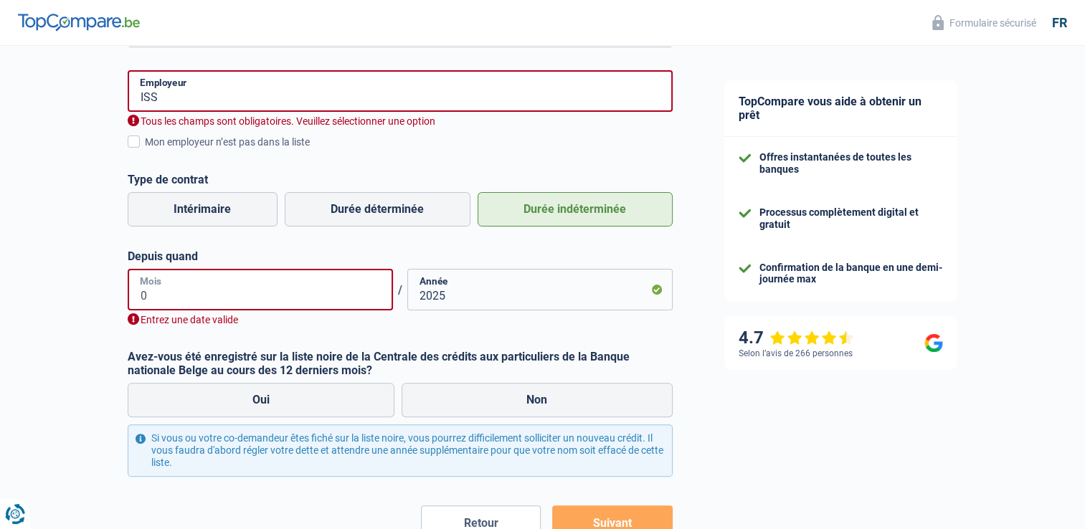
type input "01"
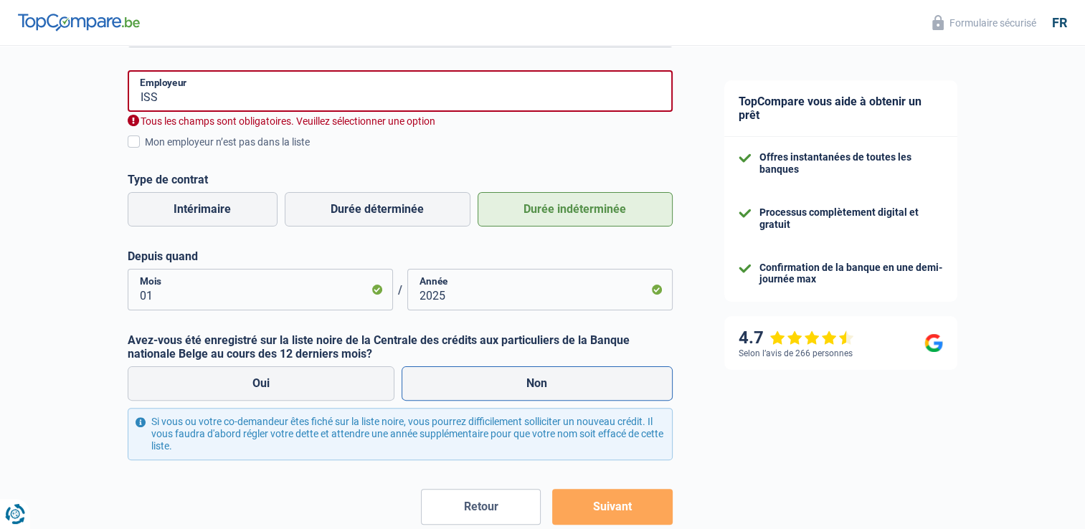
click at [523, 375] on label "Non" at bounding box center [536, 383] width 271 height 34
click at [523, 375] on input "Non" at bounding box center [536, 383] width 271 height 34
radio input "true"
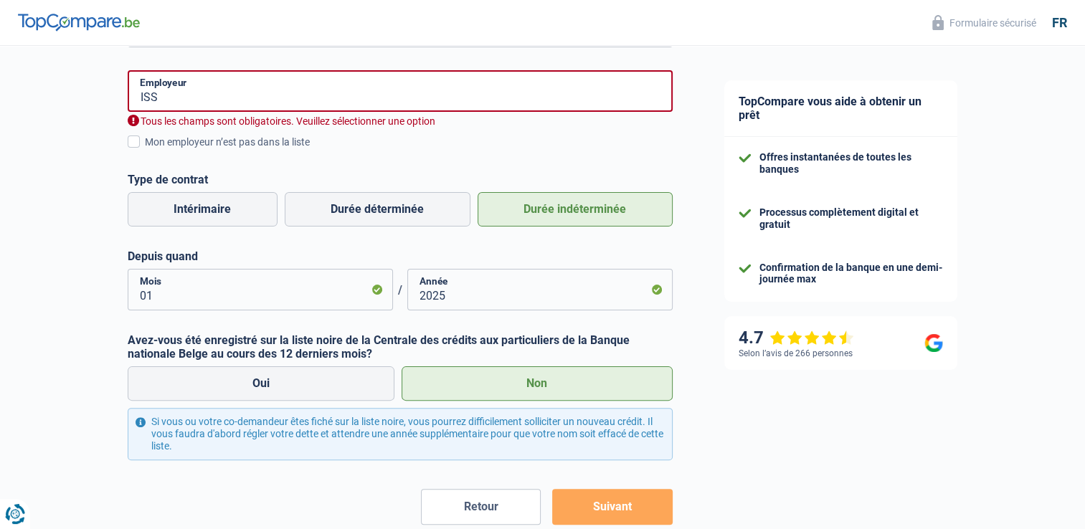
click at [659, 514] on button "Suivant" at bounding box center [612, 507] width 120 height 36
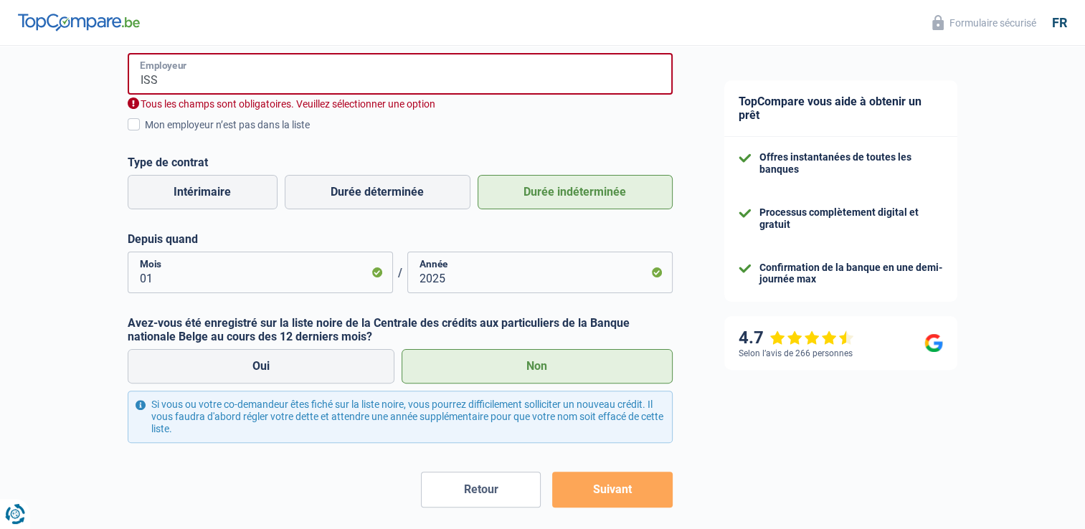
click at [192, 75] on input "ISS" at bounding box center [400, 74] width 545 height 42
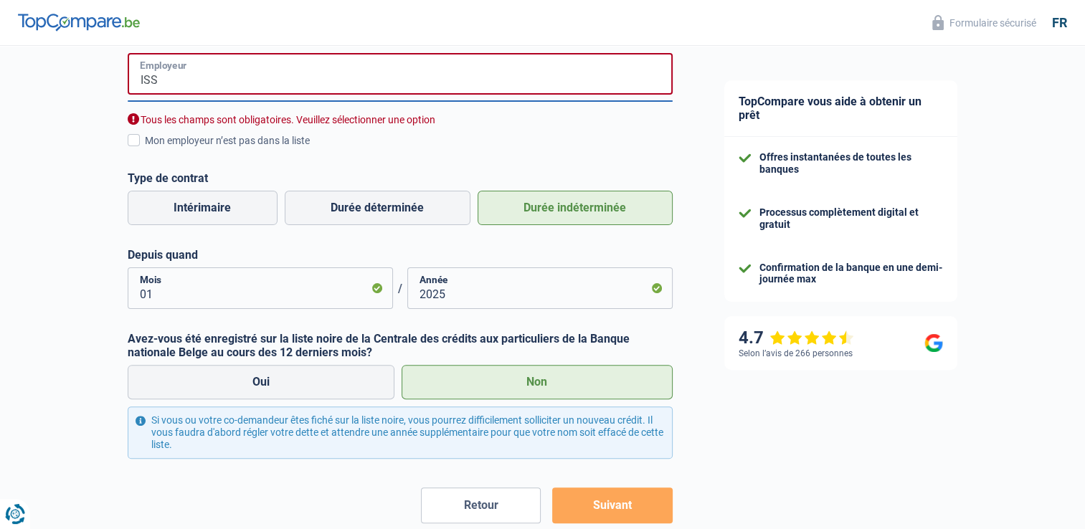
click at [208, 82] on input "ISS" at bounding box center [400, 74] width 545 height 42
click at [649, 509] on button "Suivant" at bounding box center [612, 505] width 120 height 36
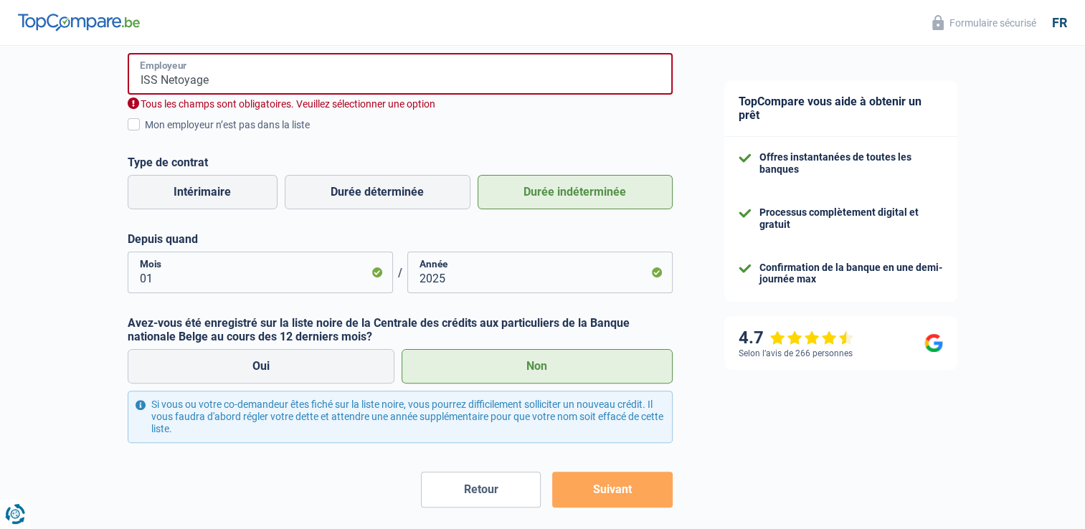
click at [241, 87] on input "ISS Netoyage" at bounding box center [400, 74] width 545 height 42
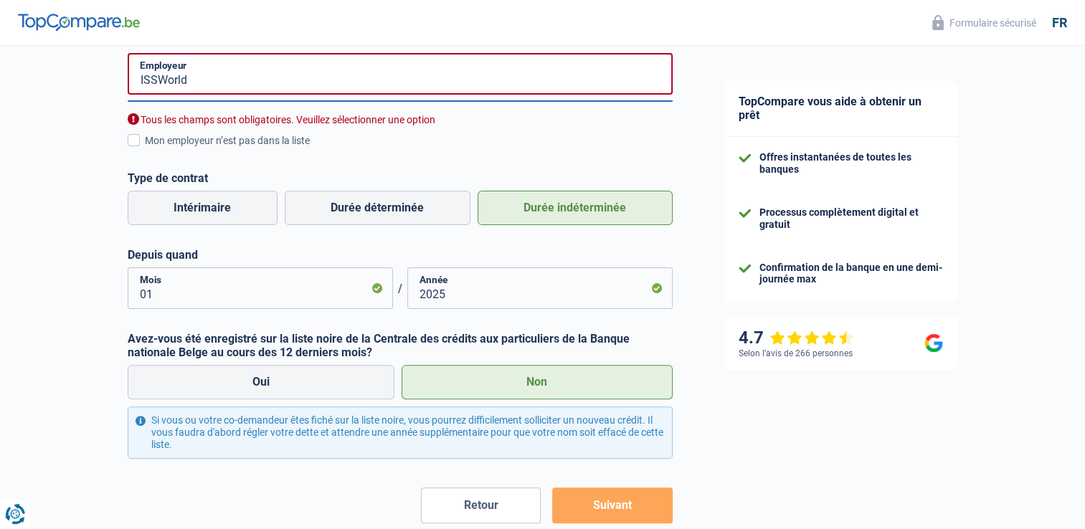
click at [614, 519] on button "Suivant" at bounding box center [612, 505] width 120 height 36
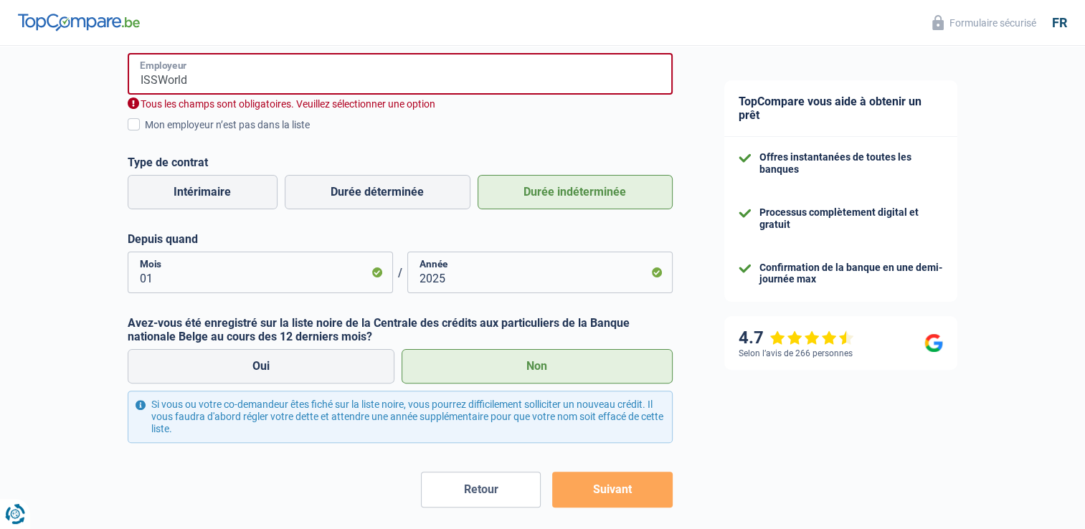
click at [158, 76] on input "ISSWorld" at bounding box center [400, 74] width 545 height 42
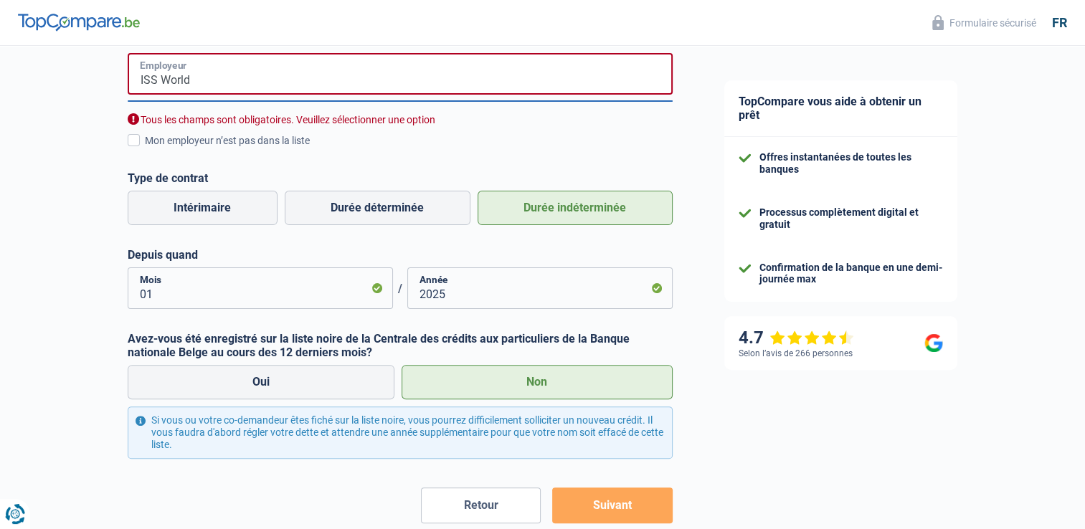
type input "ISS World"
click at [596, 485] on form "Ouvrier Employé privé Employé public Invalide Indépendant Pensionné Chômeur Mut…" at bounding box center [400, 223] width 545 height 599
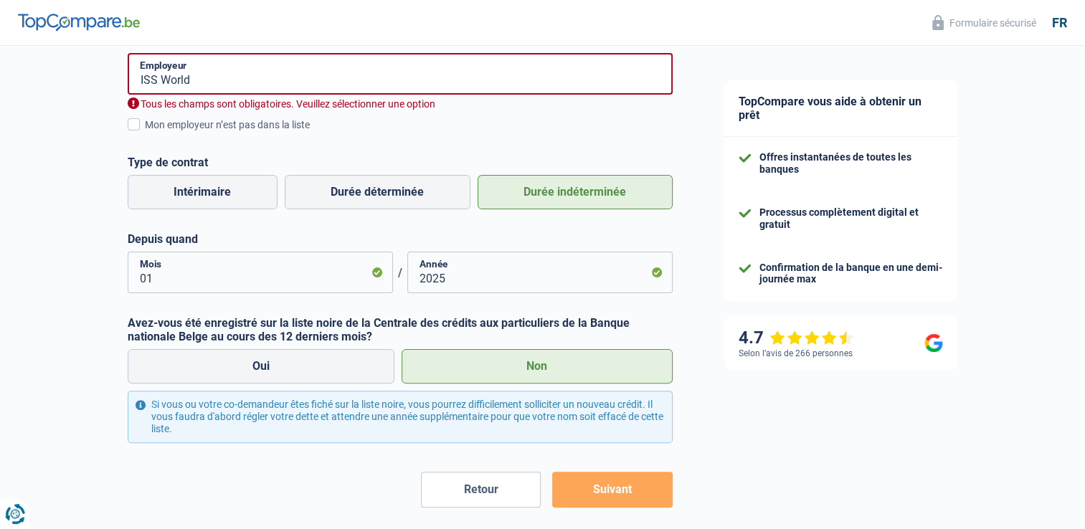
click at [596, 485] on button "Suivant" at bounding box center [612, 490] width 120 height 36
click at [130, 126] on span at bounding box center [134, 124] width 12 height 12
click at [145, 133] on input "Mon employeur n’est pas dans la liste" at bounding box center [145, 133] width 0 height 0
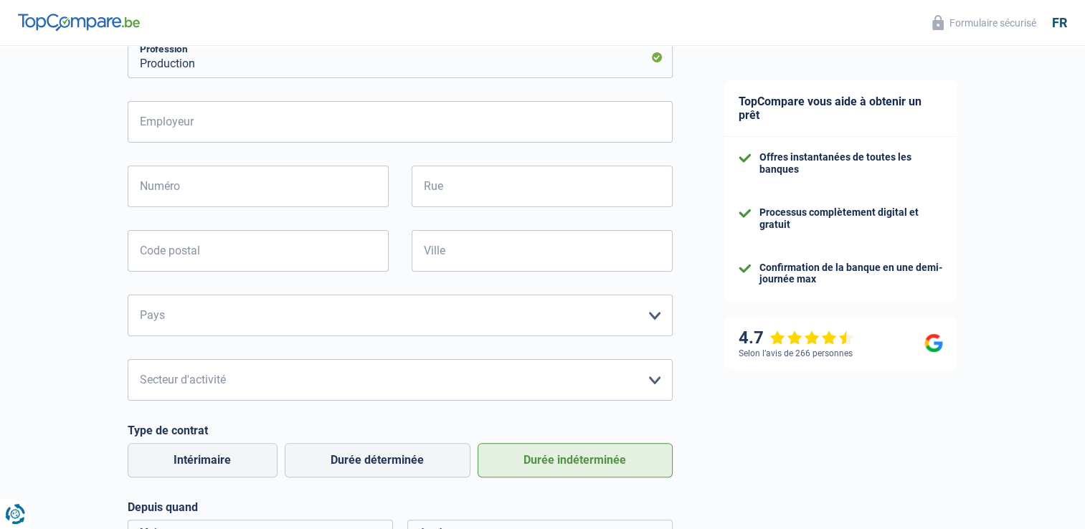
scroll to position [297, 0]
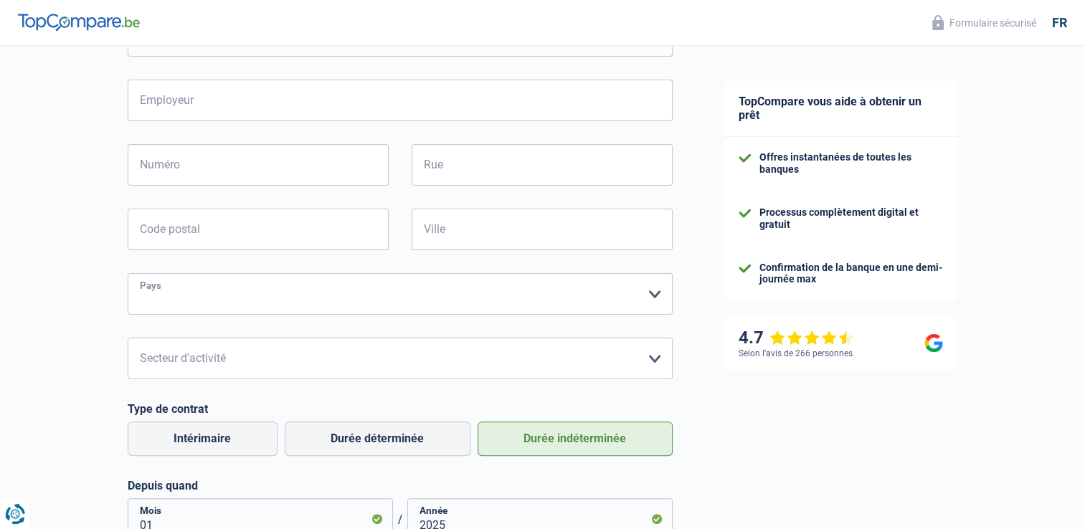
click at [654, 297] on select "[GEOGRAPHIC_DATA] [GEOGRAPHIC_DATA] [GEOGRAPHIC_DATA] [GEOGRAPHIC_DATA] [GEOGRA…" at bounding box center [400, 294] width 545 height 42
select select "BE"
click at [128, 274] on select "[GEOGRAPHIC_DATA] [GEOGRAPHIC_DATA] [GEOGRAPHIC_DATA] [GEOGRAPHIC_DATA] [GEOGRA…" at bounding box center [400, 294] width 545 height 42
click at [252, 372] on select "Agriculture/Pêche Industrie Horeca Courier/Fitness/Taxi Construction Banques/As…" at bounding box center [400, 359] width 545 height 42
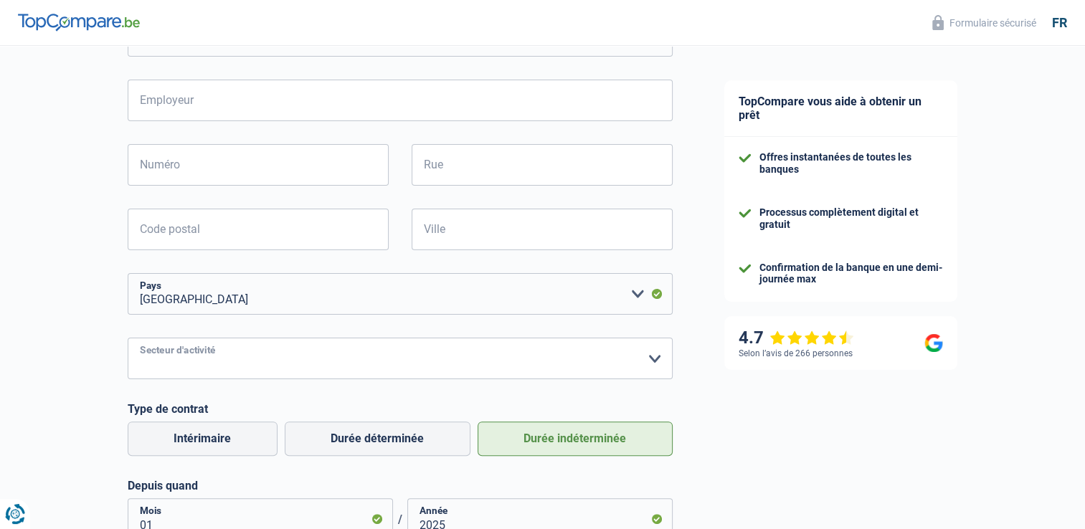
click at [252, 372] on select "Agriculture/Pêche Industrie Horeca Courier/Fitness/Taxi Construction Banques/As…" at bounding box center [400, 359] width 545 height 42
select select "smallCompanies"
click at [128, 338] on select "Agriculture/Pêche Industrie Horeca Courier/Fitness/Taxi Construction Banques/As…" at bounding box center [400, 359] width 545 height 42
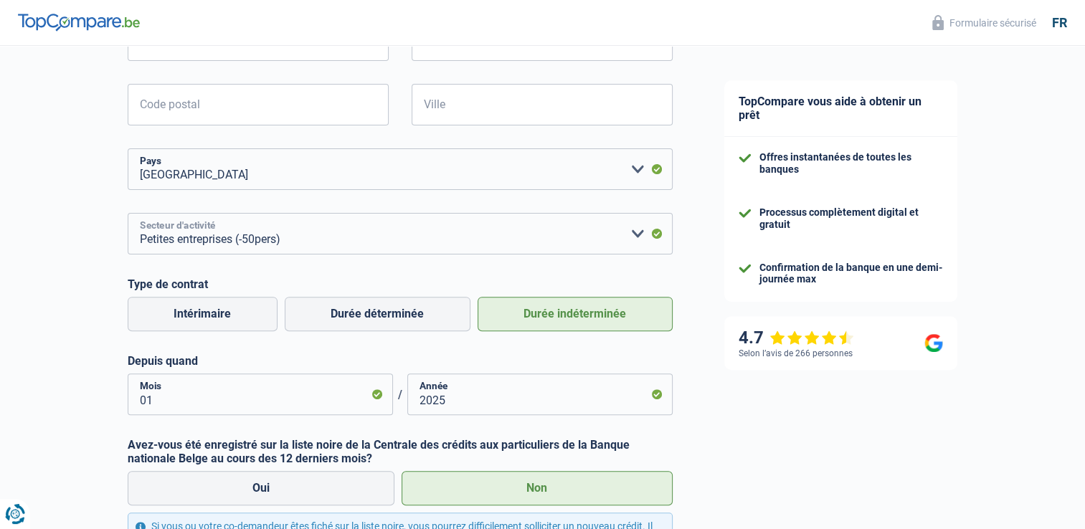
scroll to position [608, 0]
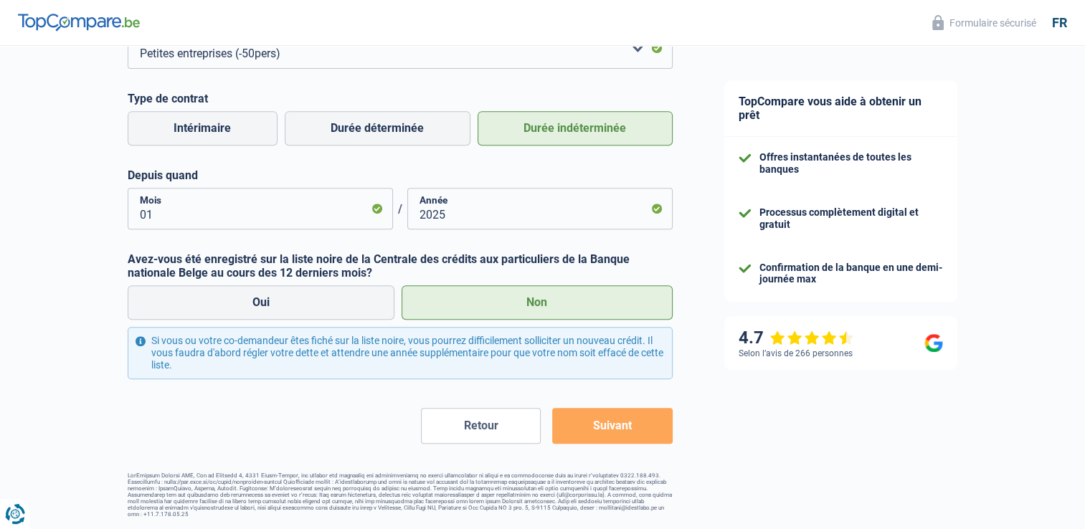
click at [631, 423] on button "Suivant" at bounding box center [612, 426] width 120 height 36
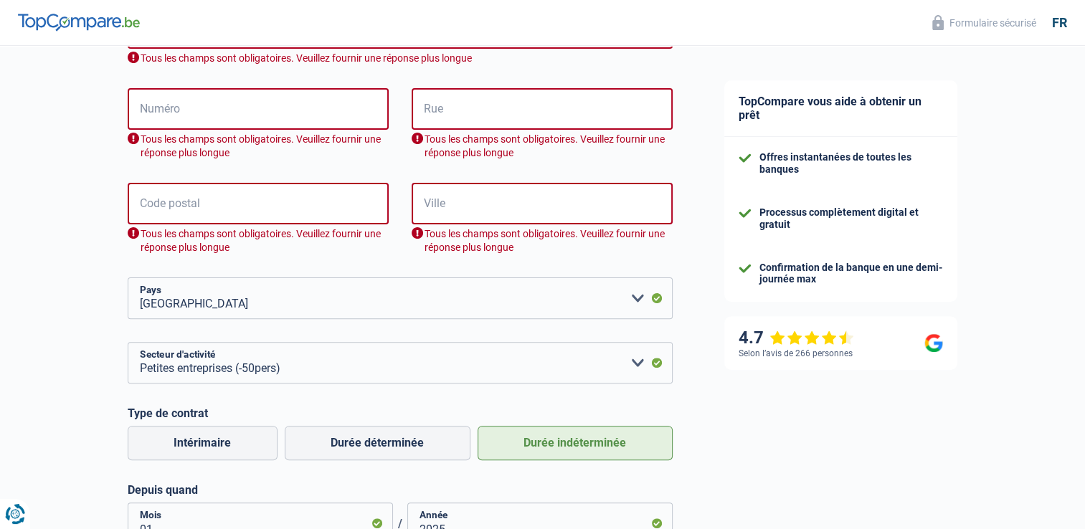
scroll to position [329, 0]
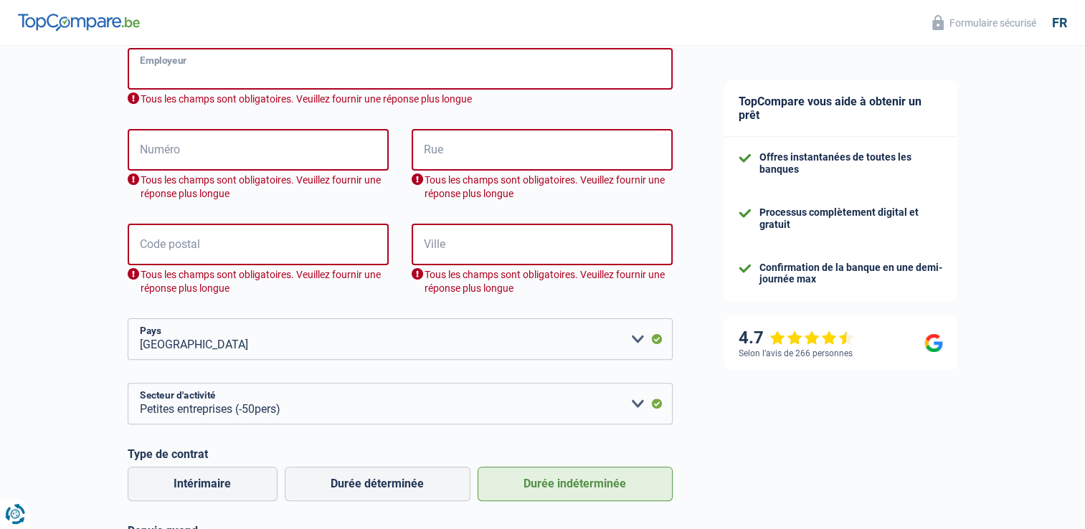
click at [213, 70] on input "Employeur" at bounding box center [400, 69] width 545 height 42
paste input "Iss Zwijndrecht"
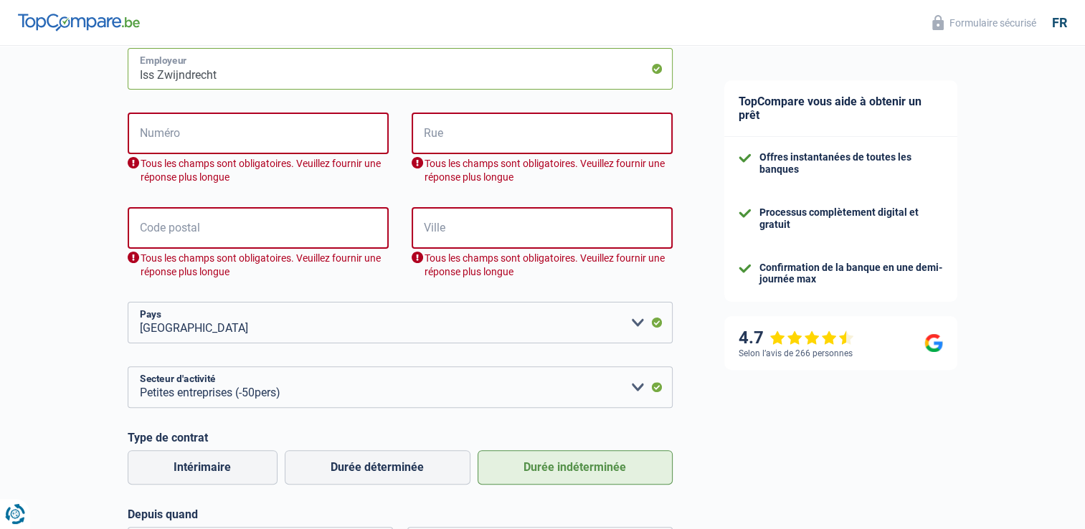
type input "Iss Zwijndrecht"
click at [238, 219] on input "Code postal" at bounding box center [258, 228] width 261 height 42
click at [237, 134] on input "Numéro" at bounding box center [258, 134] width 261 height 42
paste input "[URL][DOMAIN_NAME]"
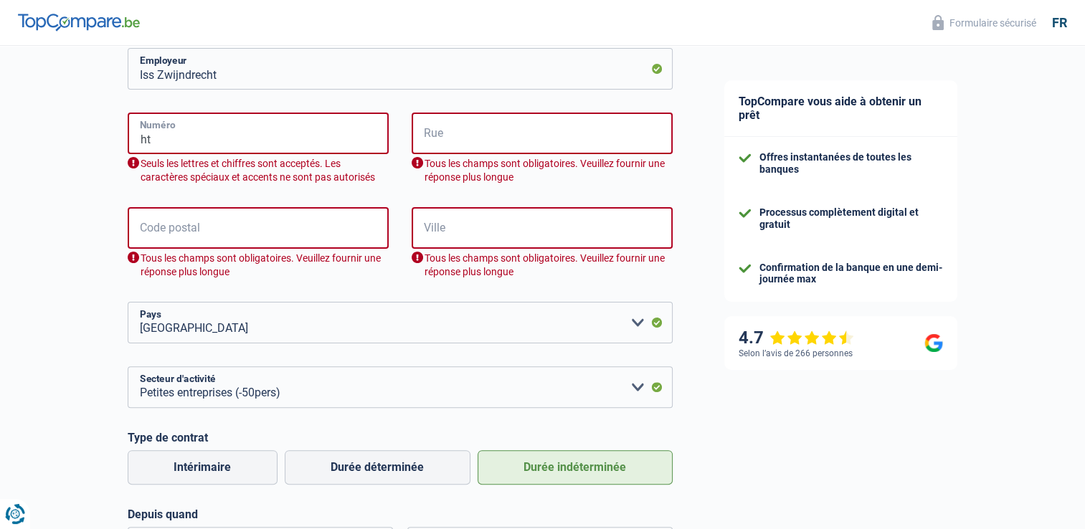
type input "h"
click at [223, 136] on input "Numéro" at bounding box center [258, 134] width 261 height 42
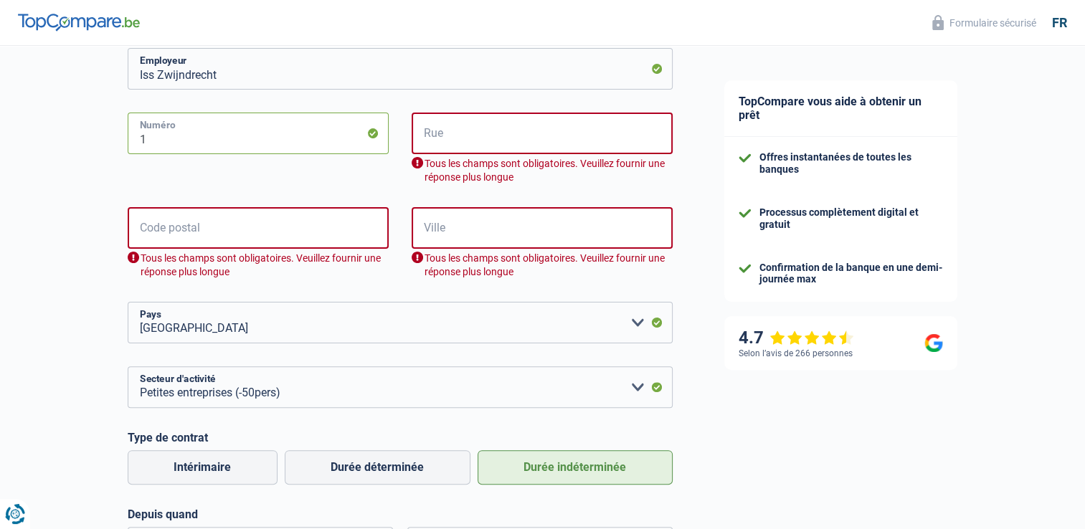
type input "1"
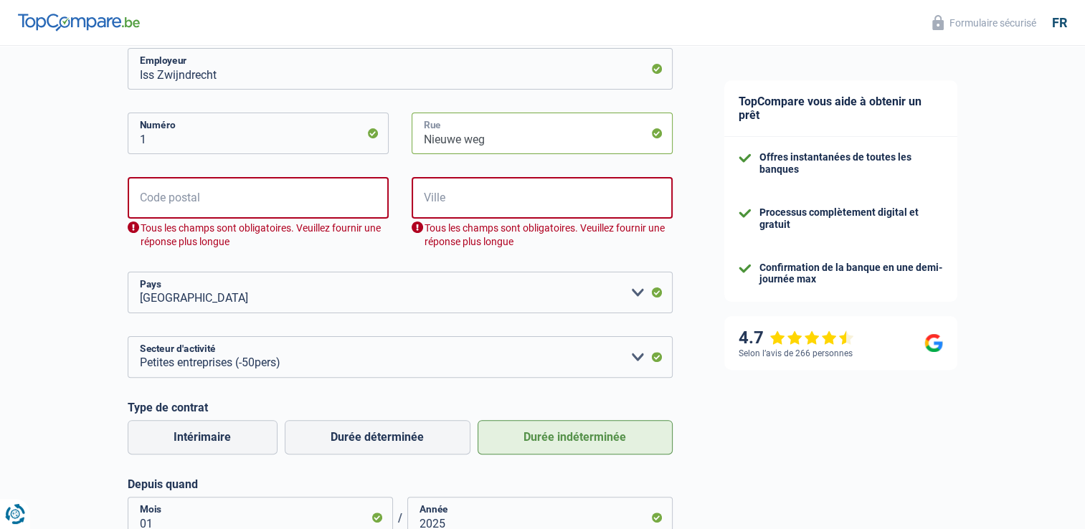
type input "Nieuwe weg"
click at [174, 204] on input "Code postal" at bounding box center [258, 198] width 261 height 42
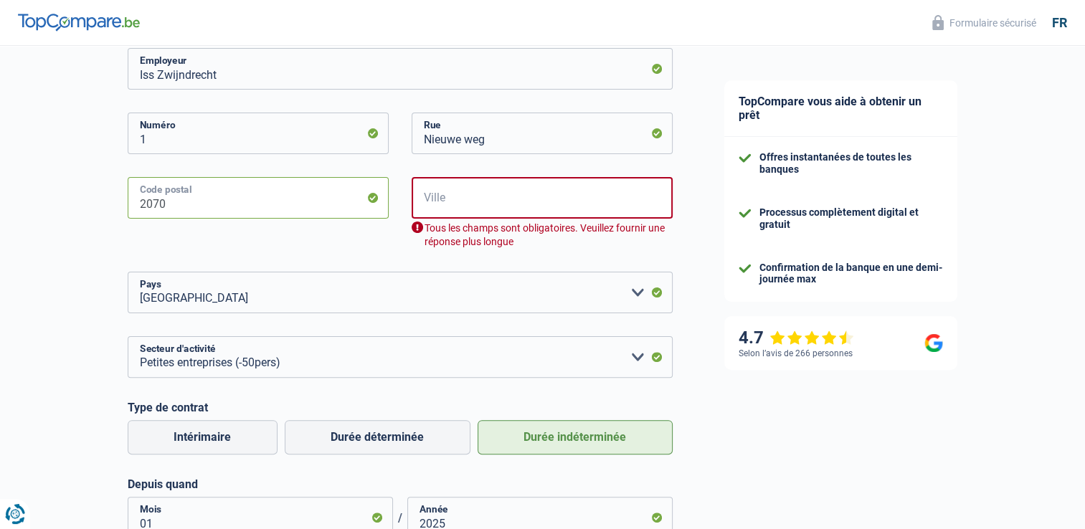
click at [166, 206] on input "2070" at bounding box center [258, 198] width 261 height 42
type input "2070"
click at [487, 209] on input "Ville" at bounding box center [541, 198] width 261 height 42
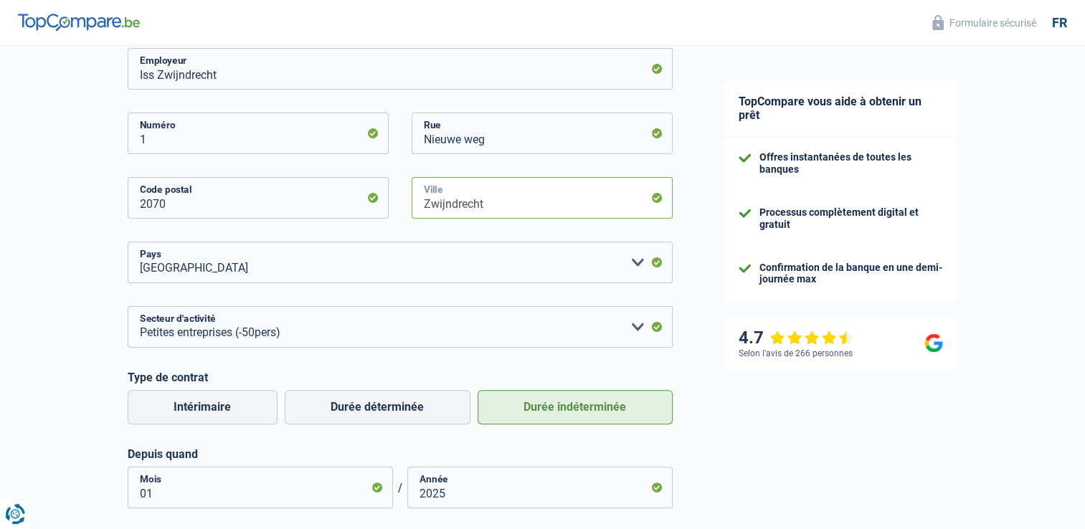
scroll to position [608, 0]
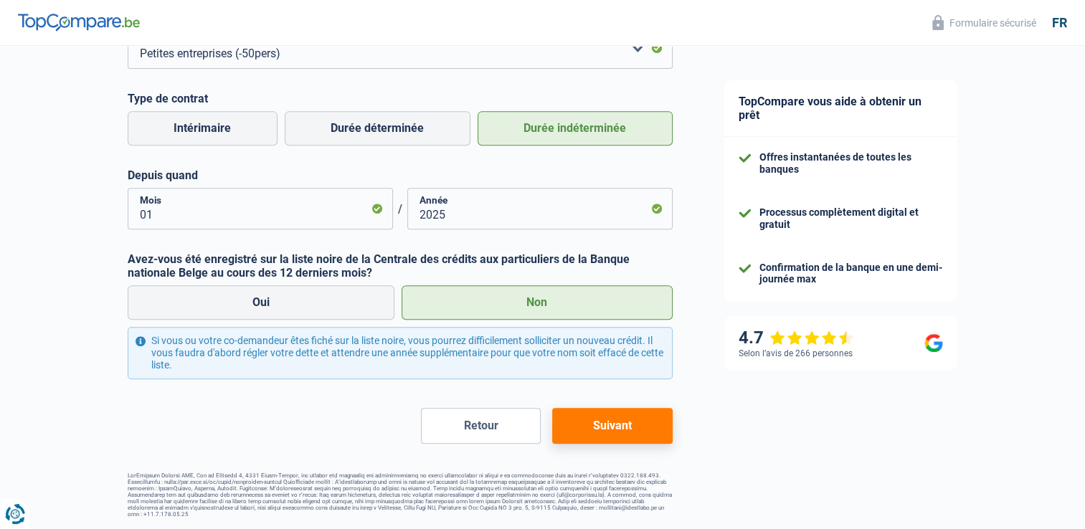
type input "Zwijndrecht"
click at [636, 427] on button "Suivant" at bounding box center [612, 426] width 120 height 36
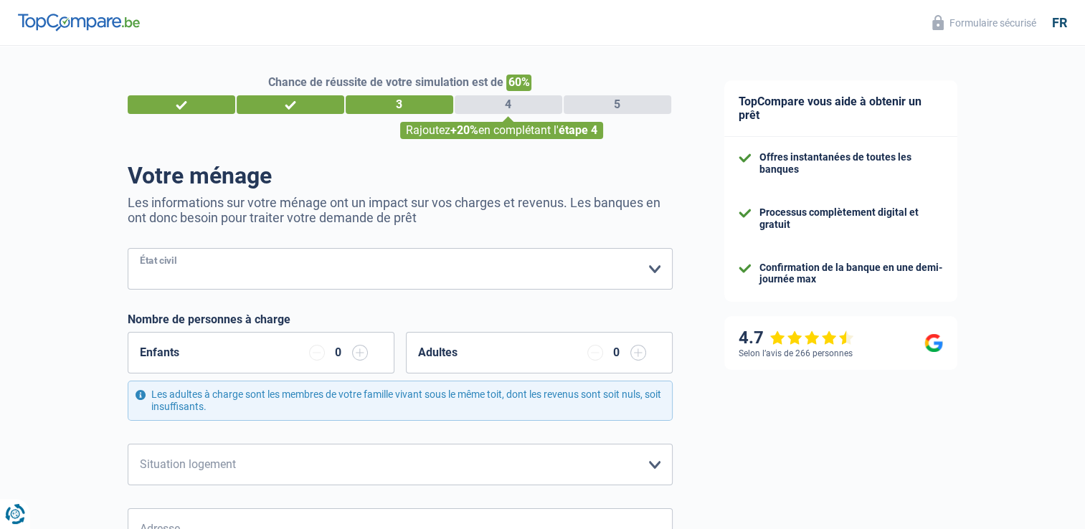
click at [562, 261] on select "[PERSON_NAME](e) Cohabitant(e) légal(e) Divorcé(e) Veuf(ve) Séparé (de fait) Ve…" at bounding box center [400, 269] width 545 height 42
select select "single"
click at [128, 249] on select "[PERSON_NAME](e) Cohabitant(e) légal(e) Divorcé(e) Veuf(ve) Séparé (de fait) Ve…" at bounding box center [400, 269] width 545 height 42
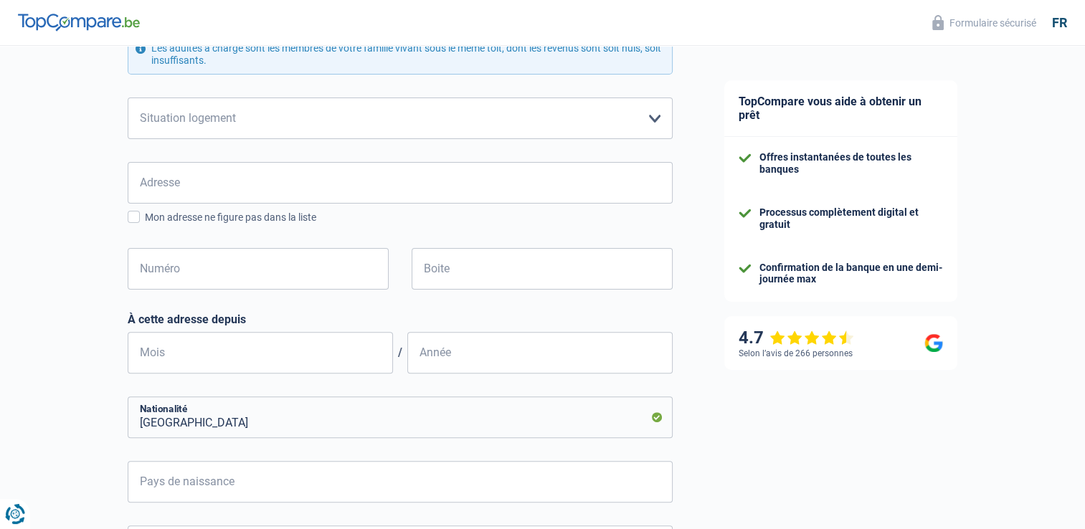
scroll to position [284, 0]
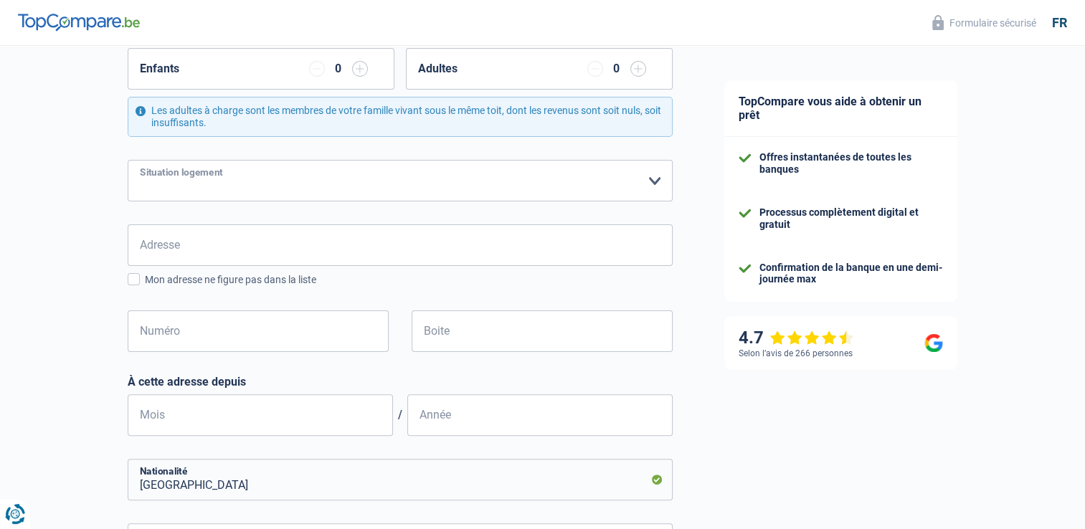
click at [648, 184] on select "Locataire Propriétaire avec prêt hypothécaire Propriétaire sans prêt hypothécai…" at bounding box center [400, 181] width 545 height 42
select select "liveWithParents"
click at [128, 160] on select "Locataire Propriétaire avec prêt hypothécaire Propriétaire sans prêt hypothécai…" at bounding box center [400, 181] width 545 height 42
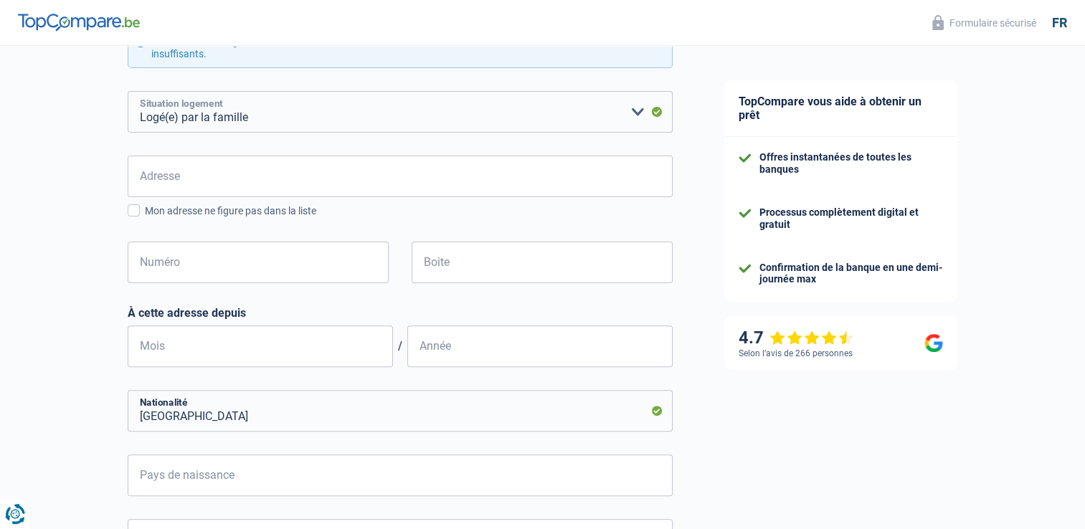
scroll to position [598, 0]
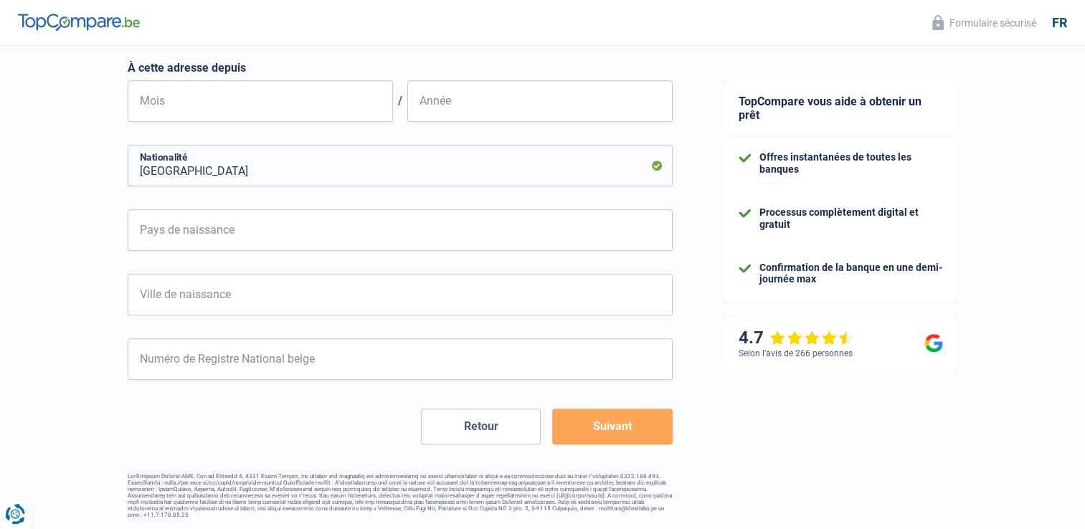
click at [637, 423] on button "Suivant" at bounding box center [612, 427] width 120 height 36
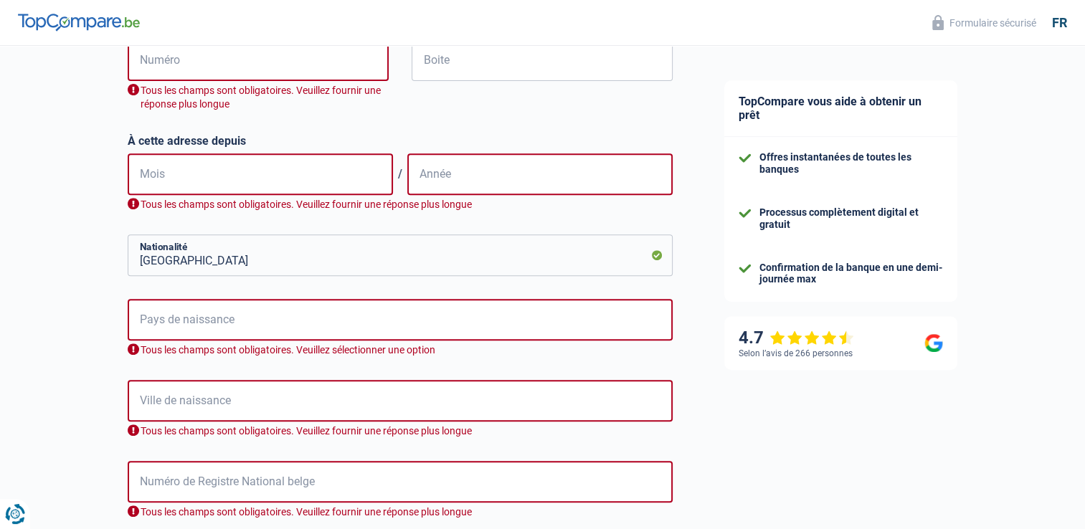
scroll to position [459, 0]
